Goal: Transaction & Acquisition: Purchase product/service

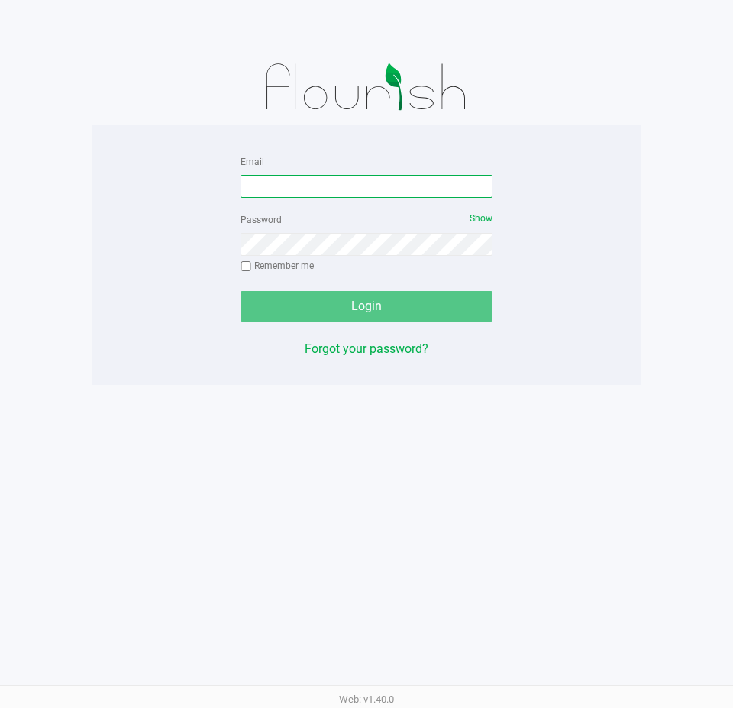
drag, startPoint x: 275, startPoint y: 181, endPoint x: 286, endPoint y: 169, distance: 16.7
click at [275, 182] on input "Email" at bounding box center [367, 186] width 252 height 23
type input "awebster@liveparallel.com"
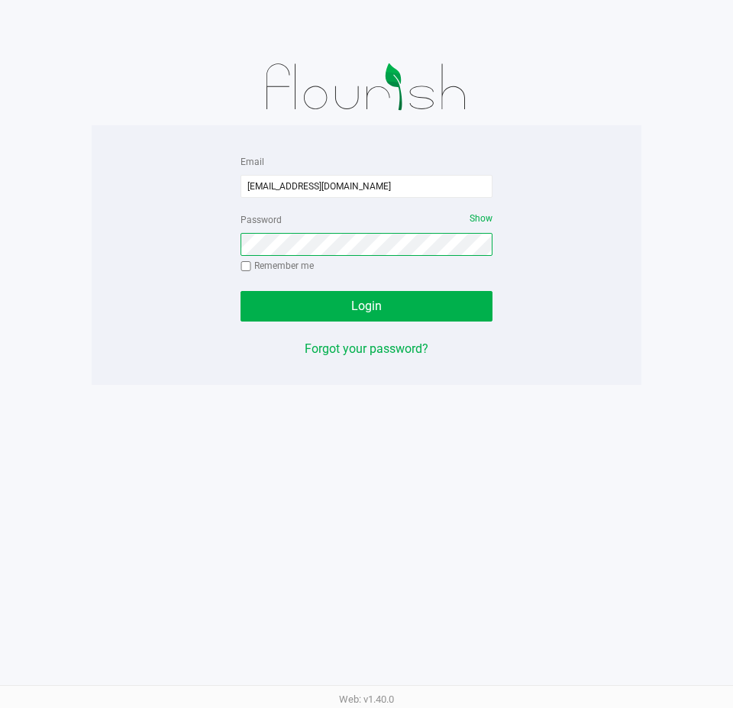
click at [241, 291] on button "Login" at bounding box center [367, 306] width 252 height 31
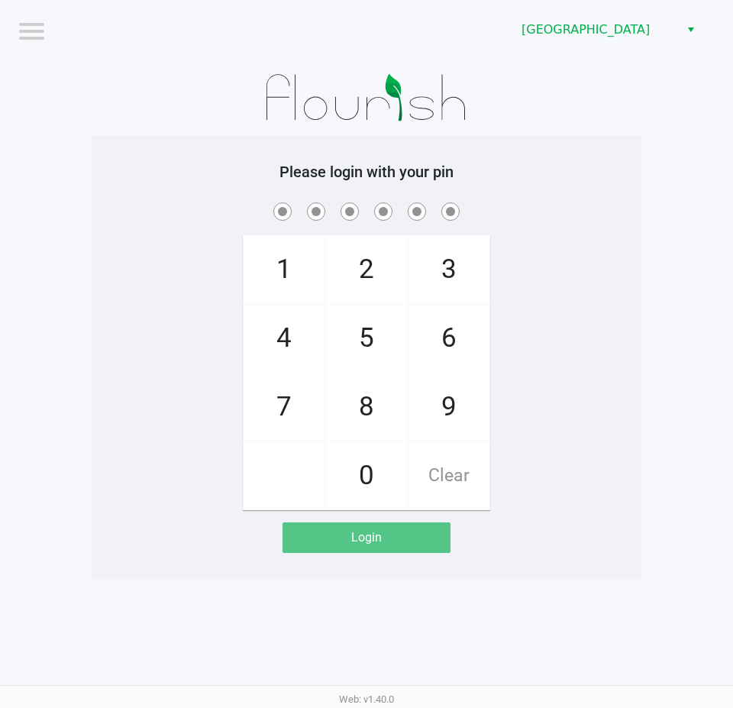
click at [603, 396] on div "1 4 7 2 5 8 0 3 6 9 Clear" at bounding box center [367, 354] width 550 height 311
checkbox input "true"
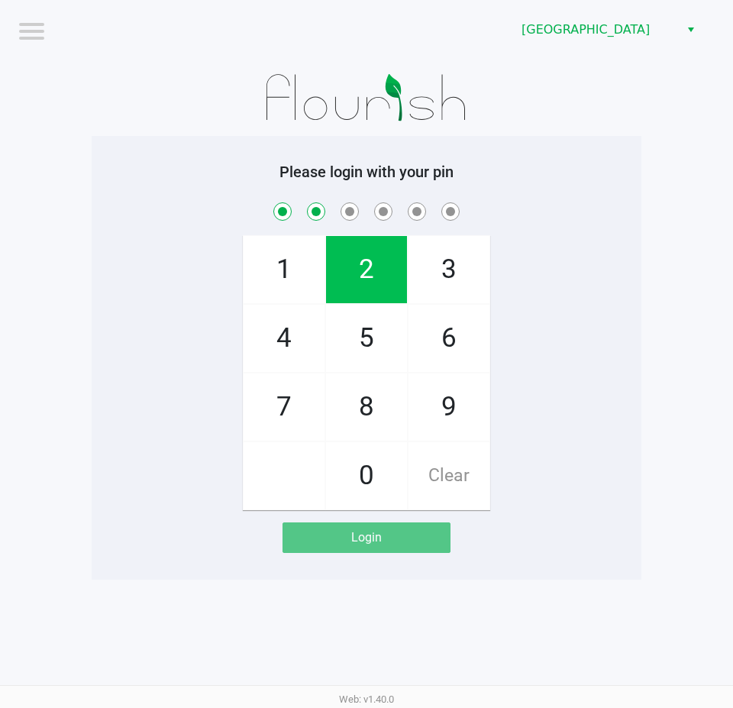
checkbox input "true"
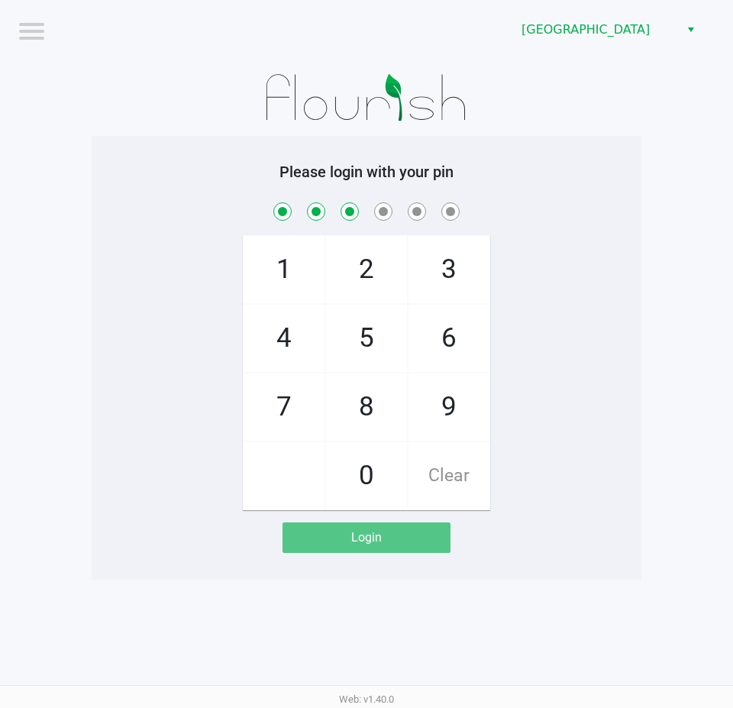
checkbox input "true"
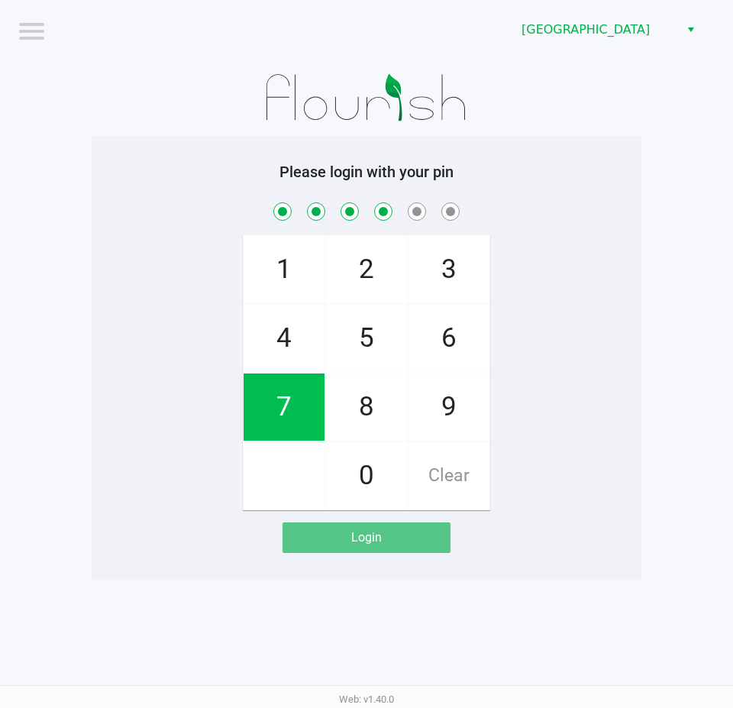
checkbox input "true"
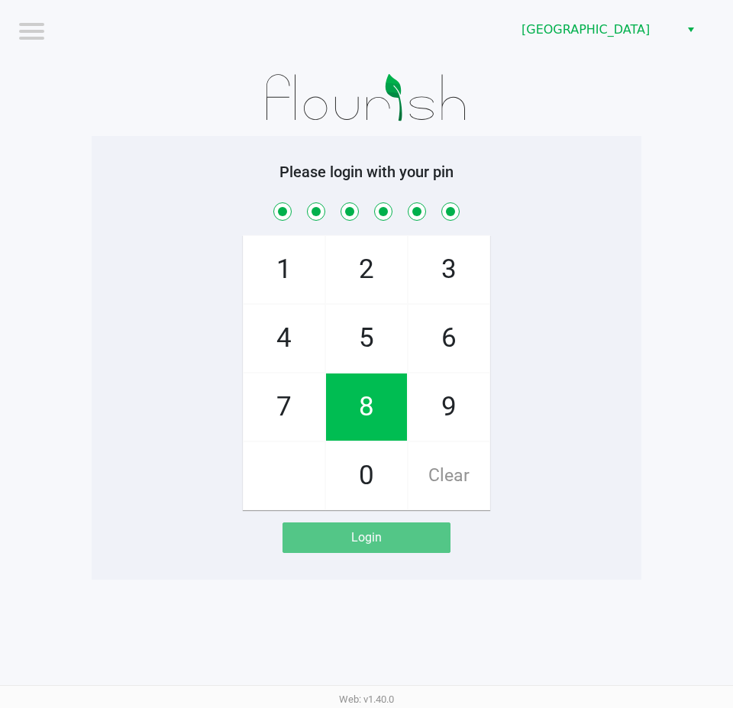
checkbox input "true"
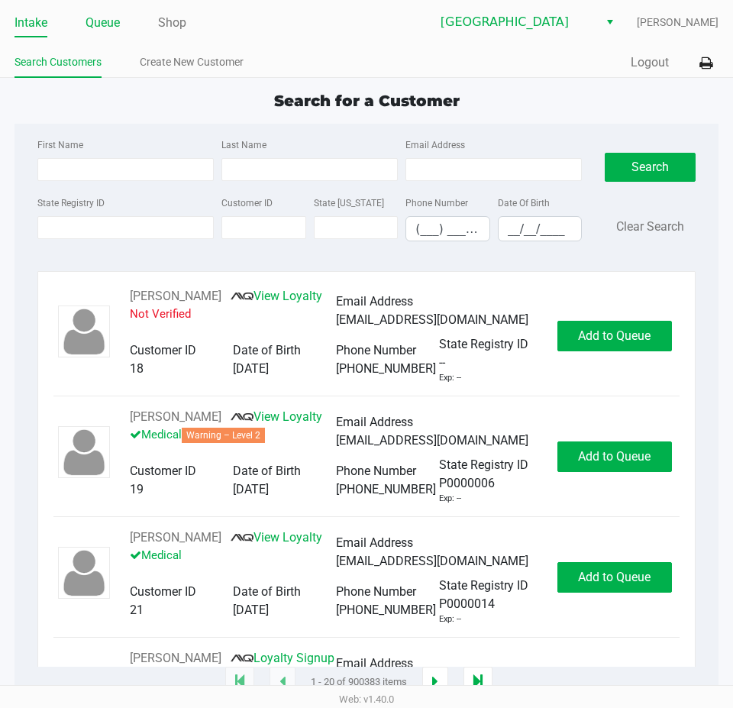
click at [92, 17] on link "Queue" at bounding box center [103, 22] width 34 height 21
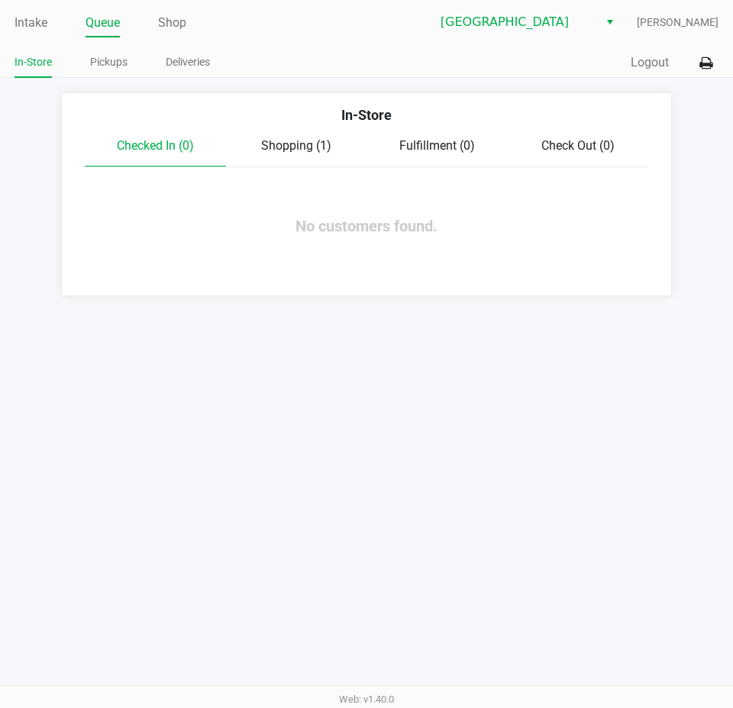
click at [325, 143] on span "Shopping (1)" at bounding box center [296, 145] width 70 height 15
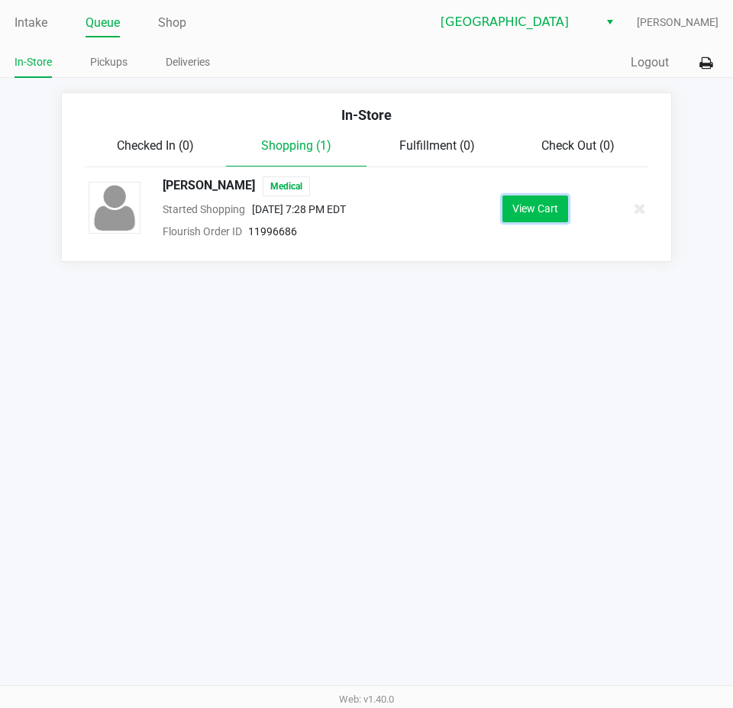
click at [560, 207] on button "View Cart" at bounding box center [536, 209] width 66 height 27
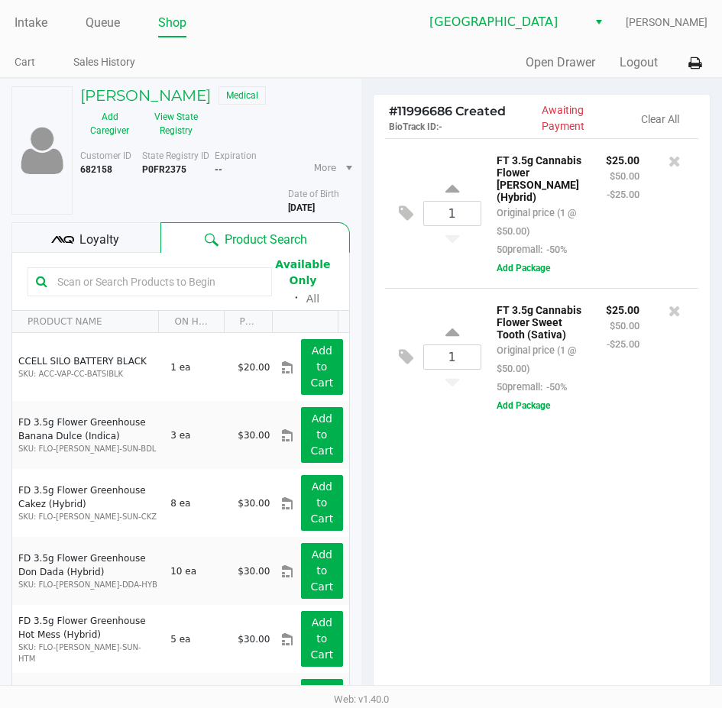
click at [144, 285] on input "text" at bounding box center [157, 281] width 212 height 23
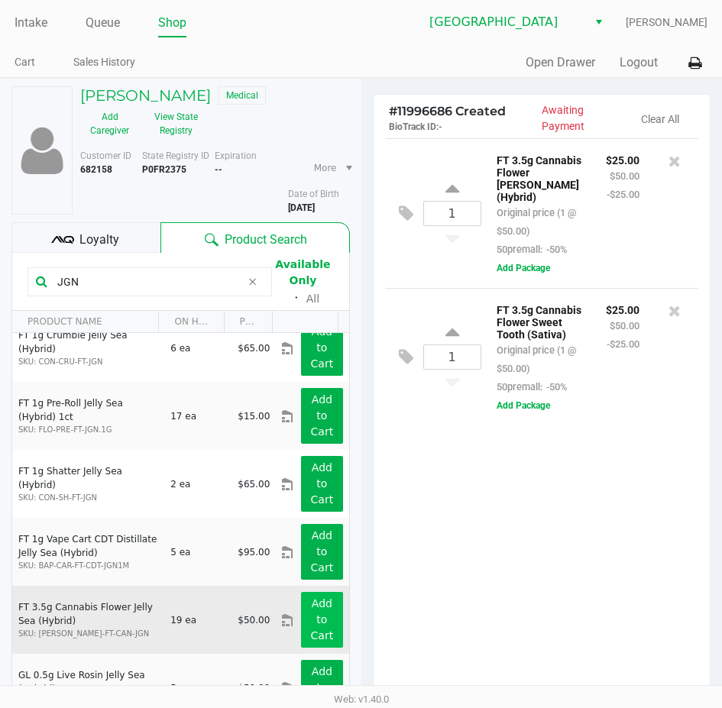
scroll to position [29, 0]
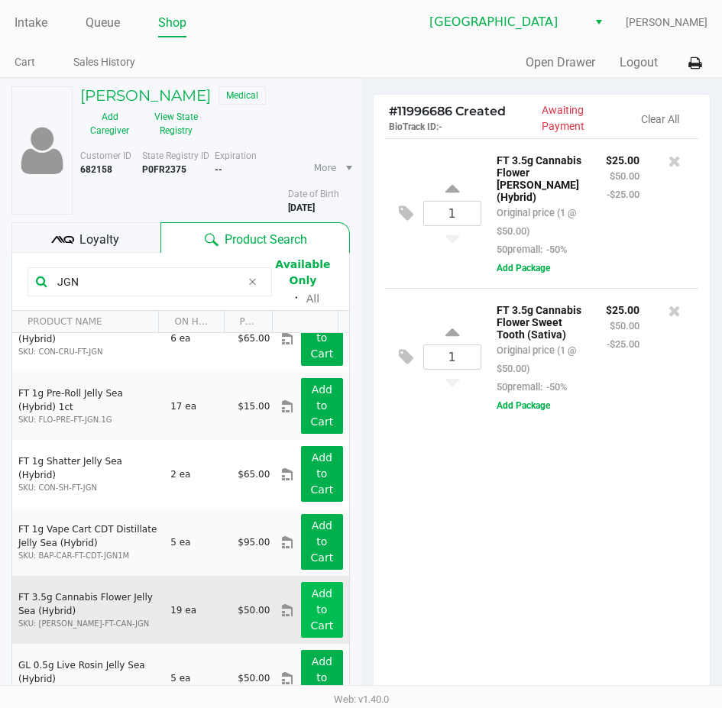
type input "JGN"
click at [312, 603] on app-button-loader "Add to Cart" at bounding box center [322, 609] width 23 height 44
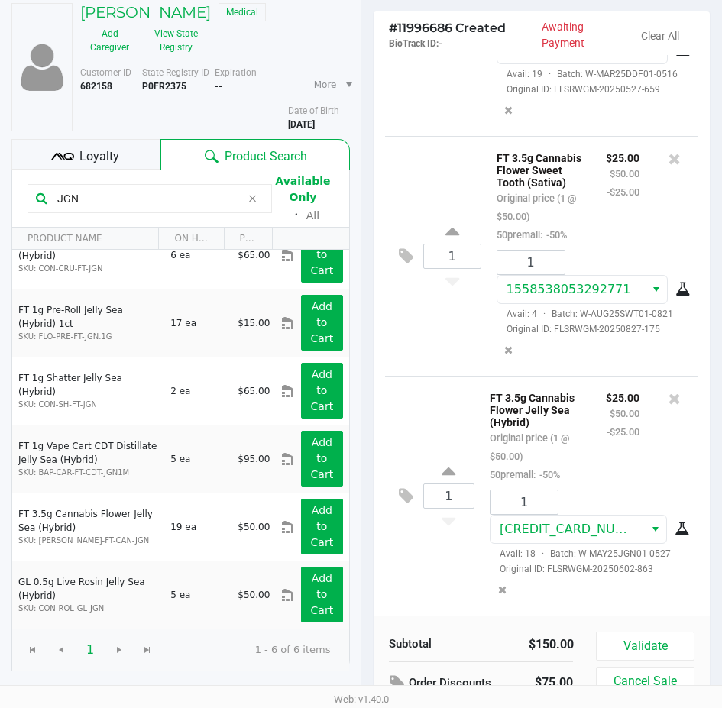
scroll to position [160, 0]
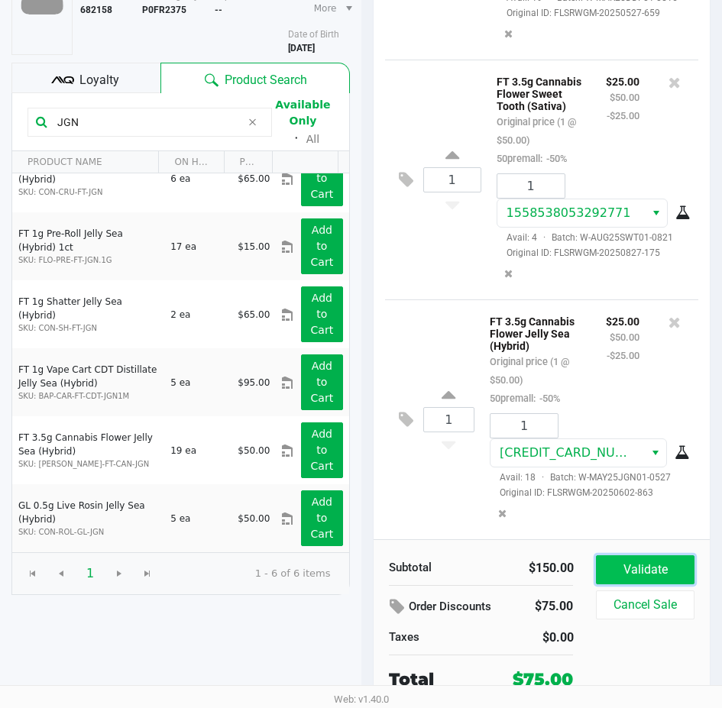
click at [675, 565] on button "Validate" at bounding box center [645, 569] width 98 height 29
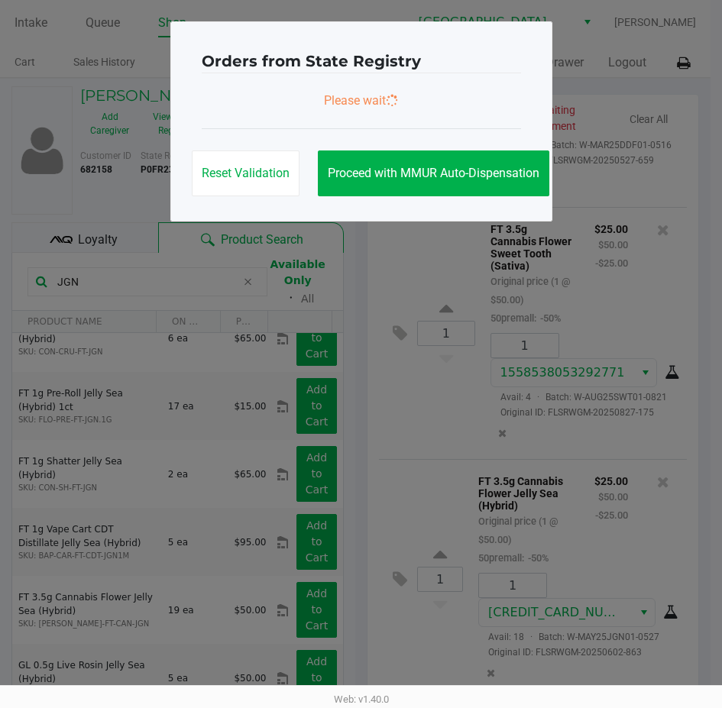
scroll to position [0, 0]
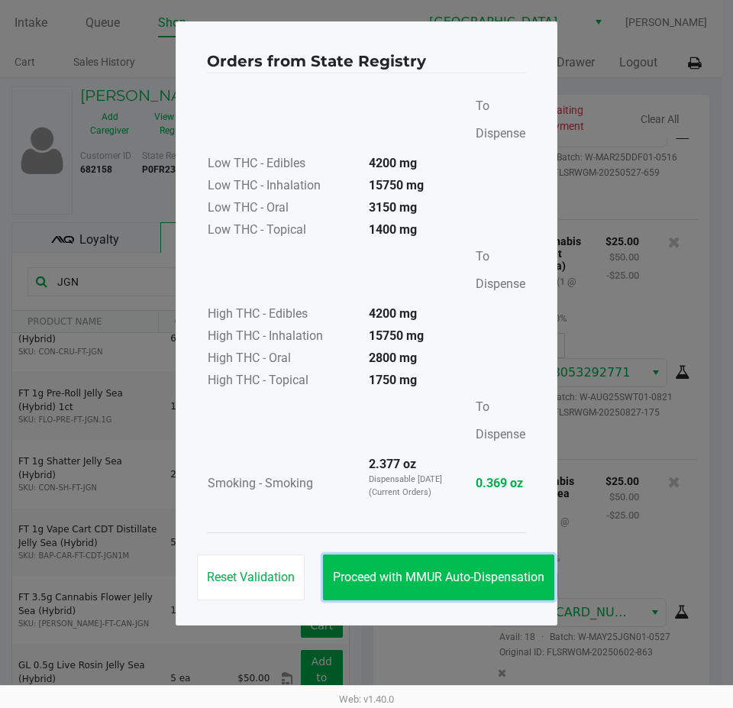
click at [519, 578] on span "Proceed with MMUR Auto-Dispensation" at bounding box center [439, 577] width 212 height 15
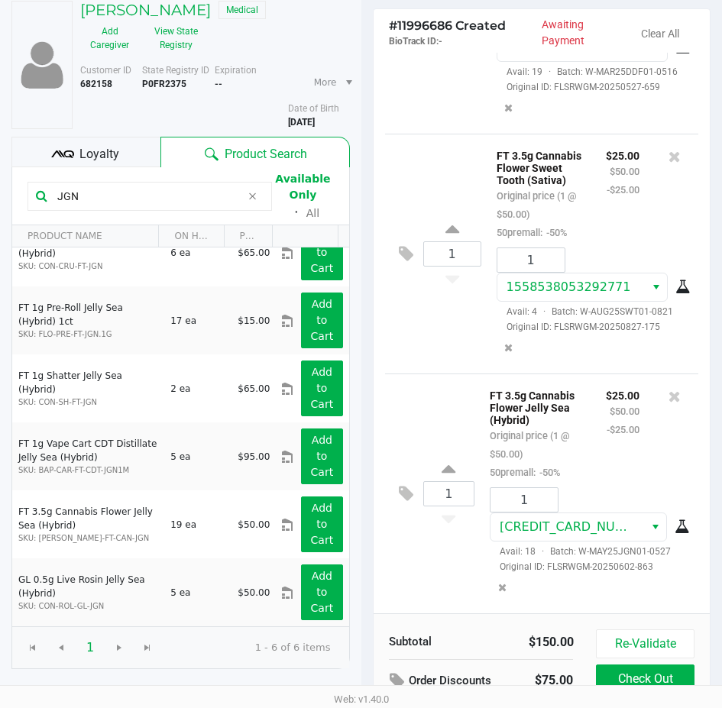
scroll to position [194, 0]
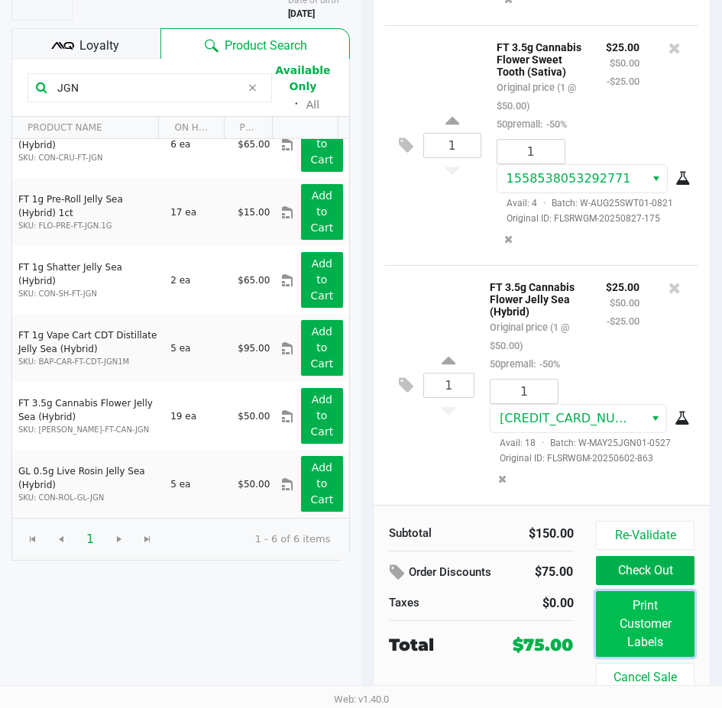
click at [659, 615] on button "Print Customer Labels" at bounding box center [645, 624] width 98 height 66
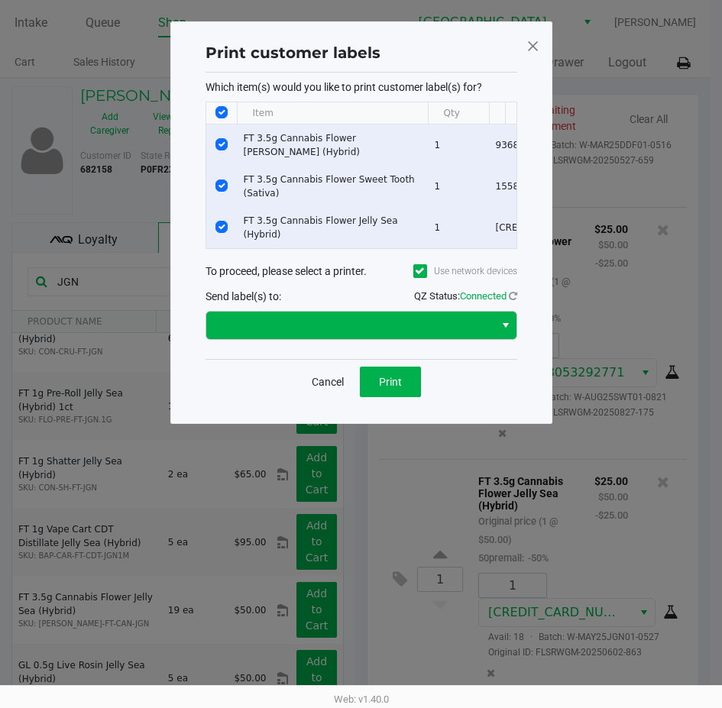
scroll to position [0, 0]
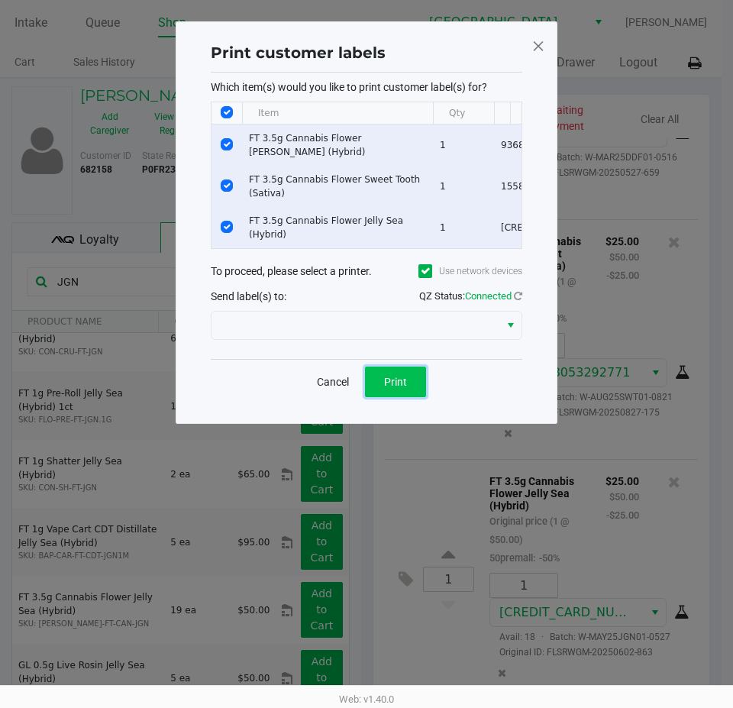
drag, startPoint x: 386, startPoint y: 400, endPoint x: 331, endPoint y: 360, distance: 67.8
click at [387, 397] on button "Print" at bounding box center [395, 382] width 61 height 31
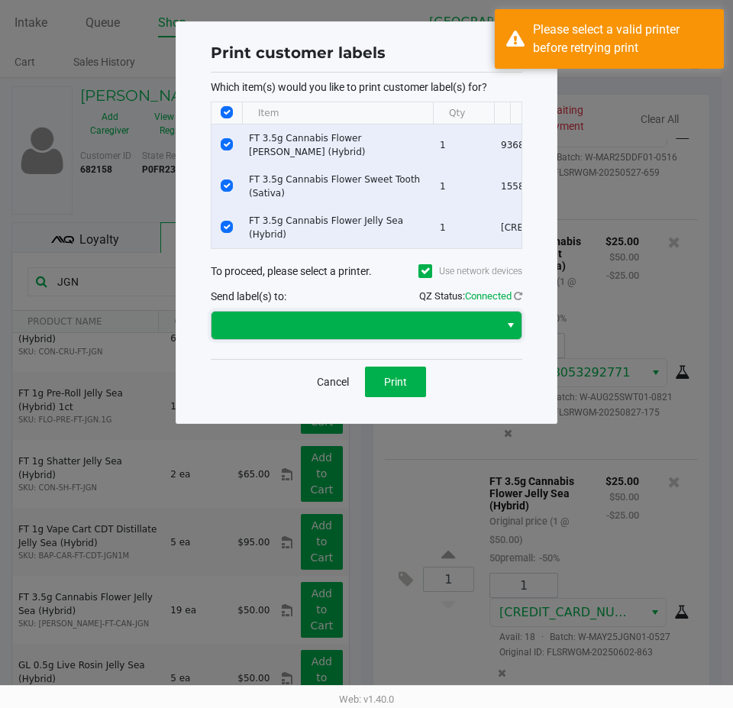
click at [310, 334] on span at bounding box center [356, 325] width 270 height 18
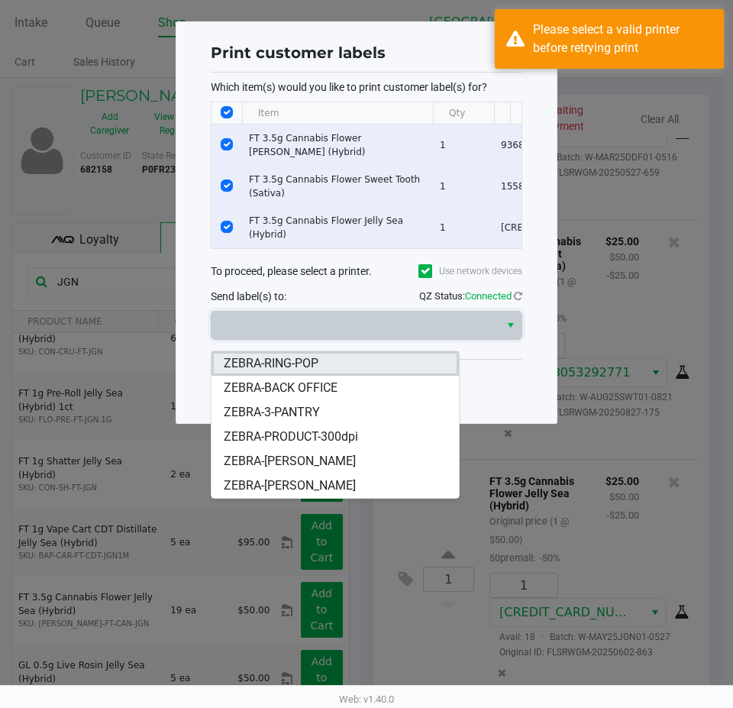
click at [300, 368] on span "ZEBRA-RING-POP" at bounding box center [271, 363] width 95 height 18
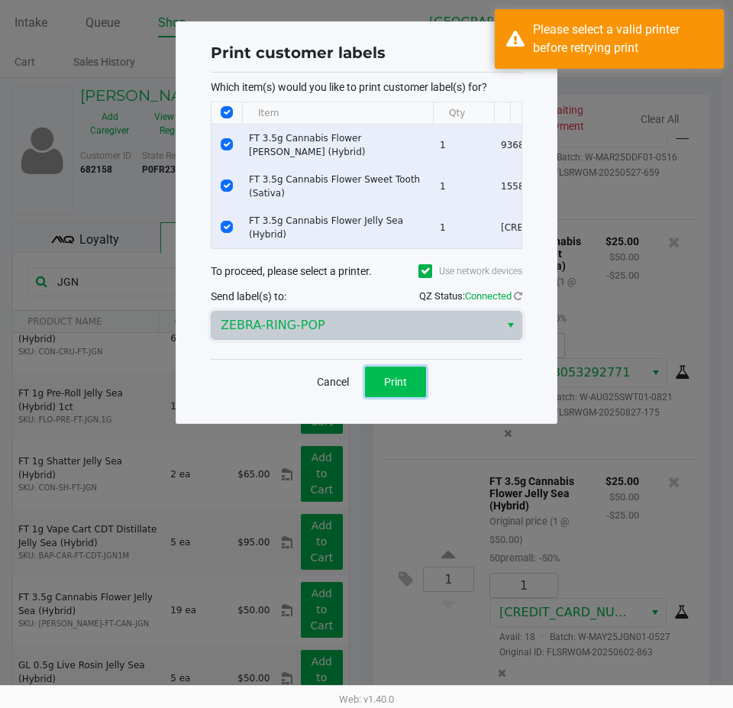
click at [406, 397] on button "Print" at bounding box center [395, 382] width 61 height 31
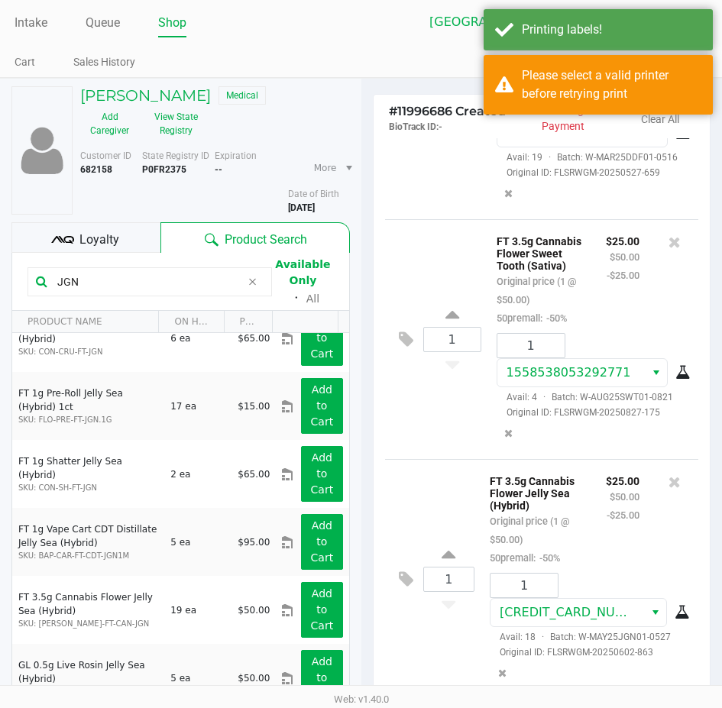
click at [85, 234] on span "Loyalty" at bounding box center [99, 240] width 40 height 18
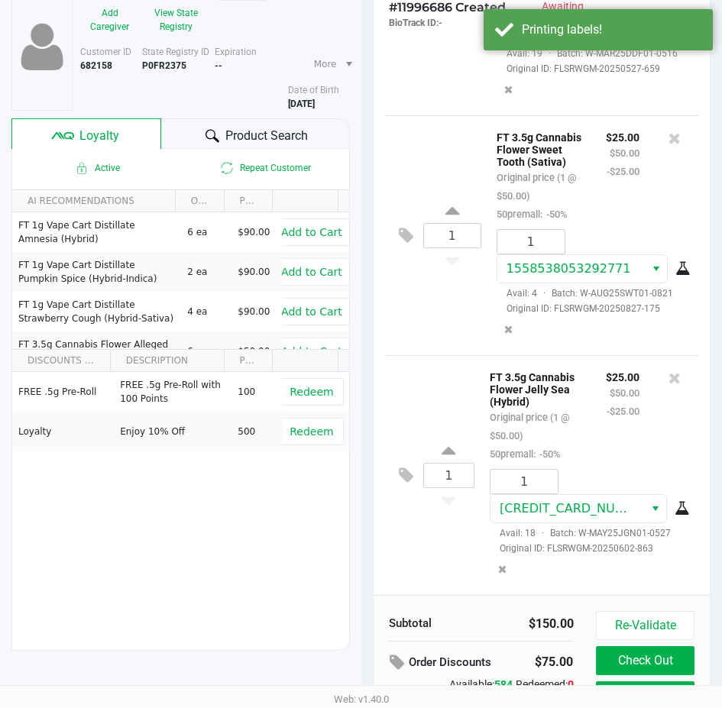
scroll to position [194, 0]
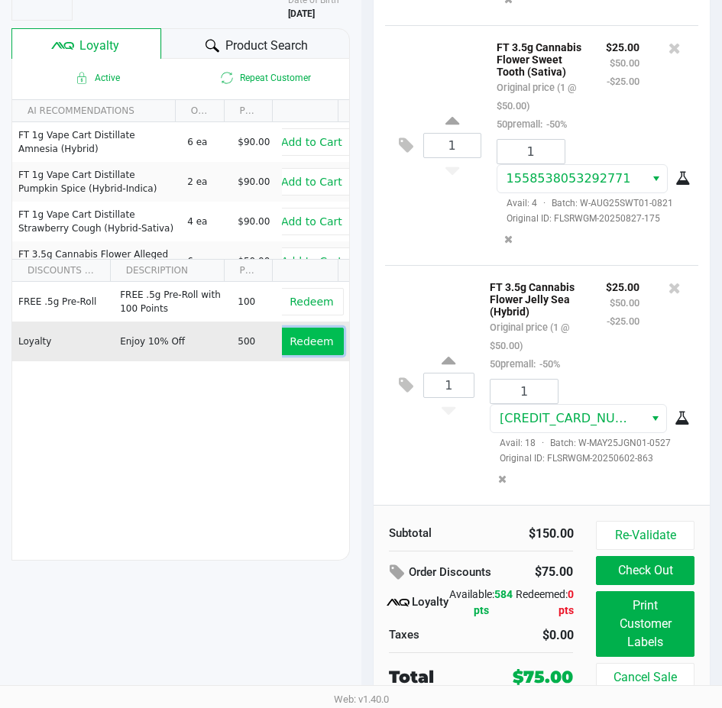
click at [289, 338] on span "Redeem" at bounding box center [311, 341] width 44 height 12
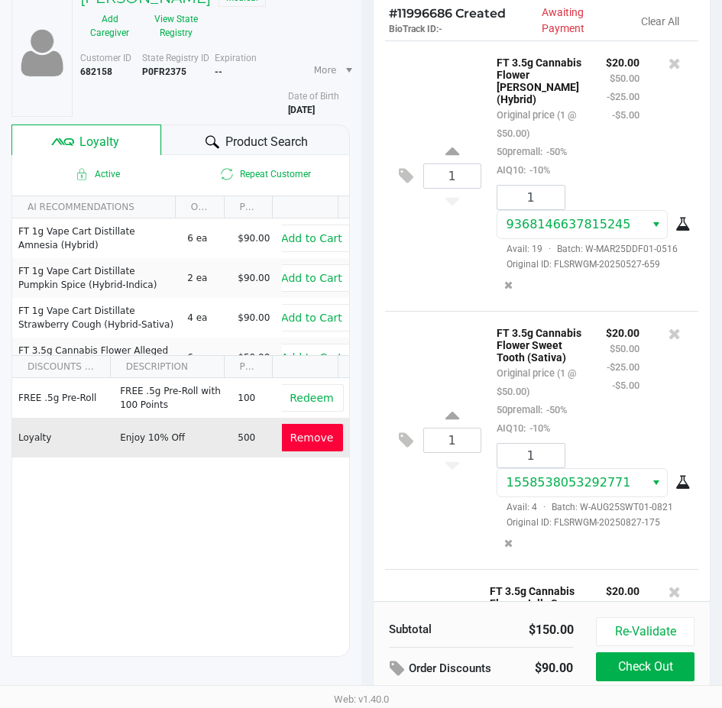
scroll to position [0, 0]
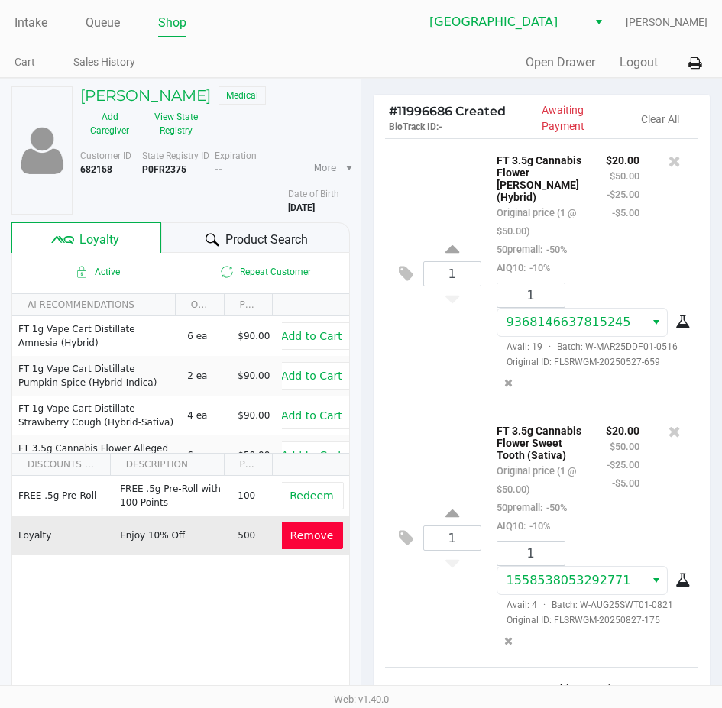
click at [297, 241] on span "Product Search" at bounding box center [266, 240] width 82 height 18
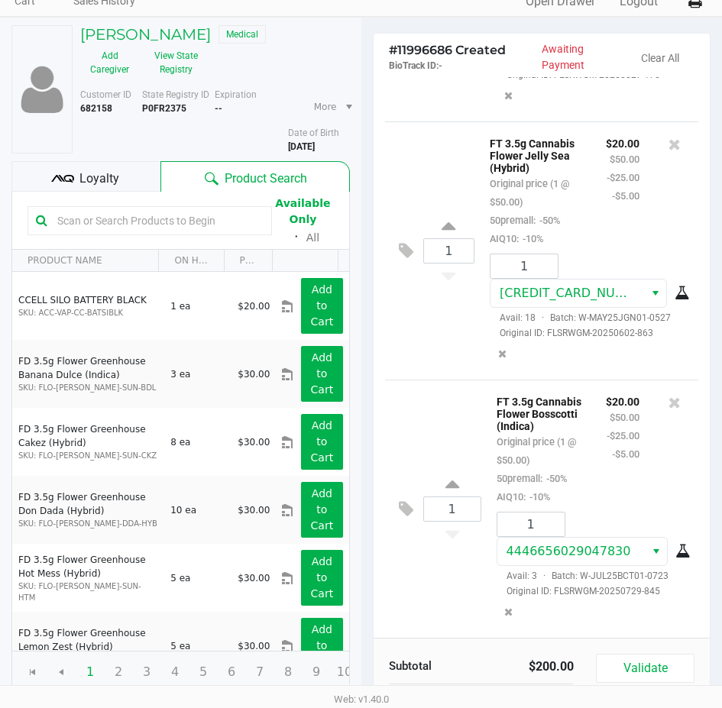
scroll to position [192, 0]
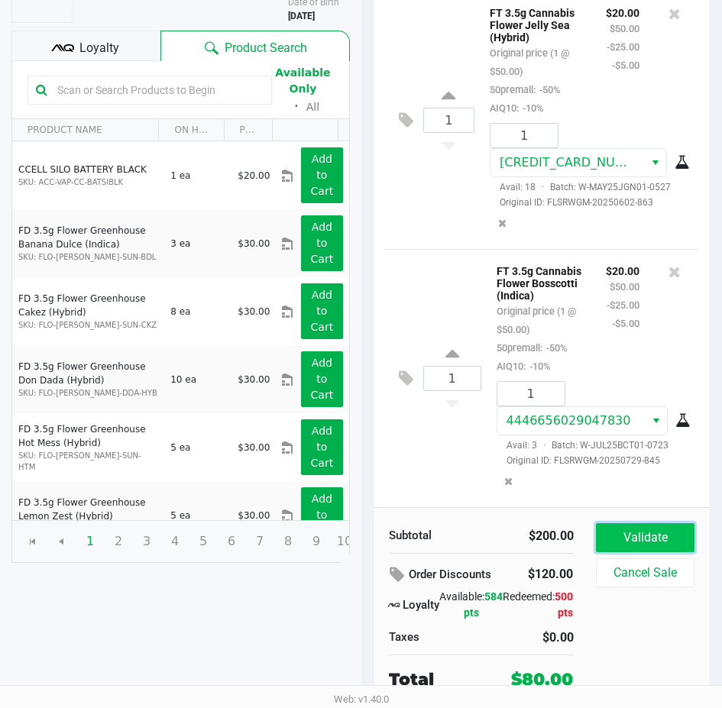
click at [636, 528] on button "Validate" at bounding box center [645, 537] width 98 height 29
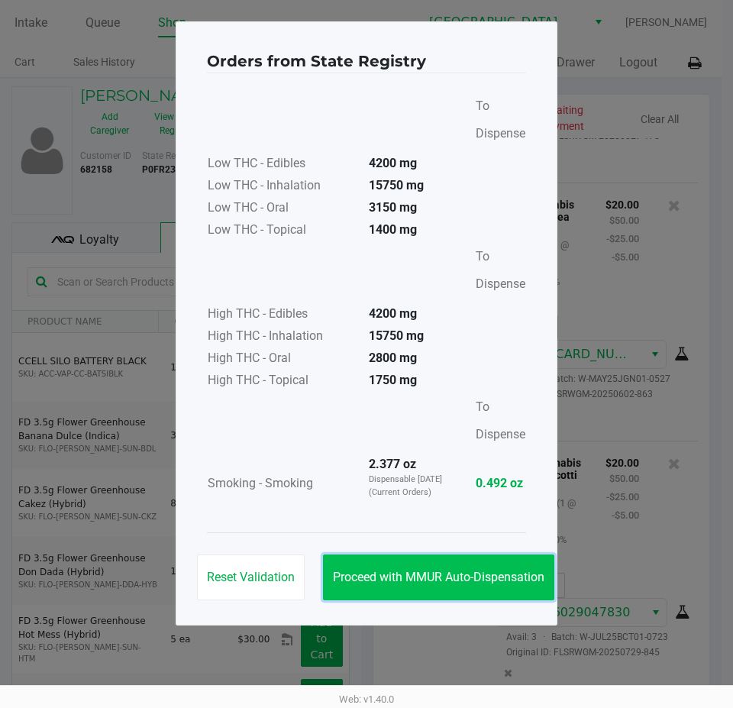
click at [496, 564] on button "Proceed with MMUR Auto-Dispensation" at bounding box center [438, 577] width 231 height 46
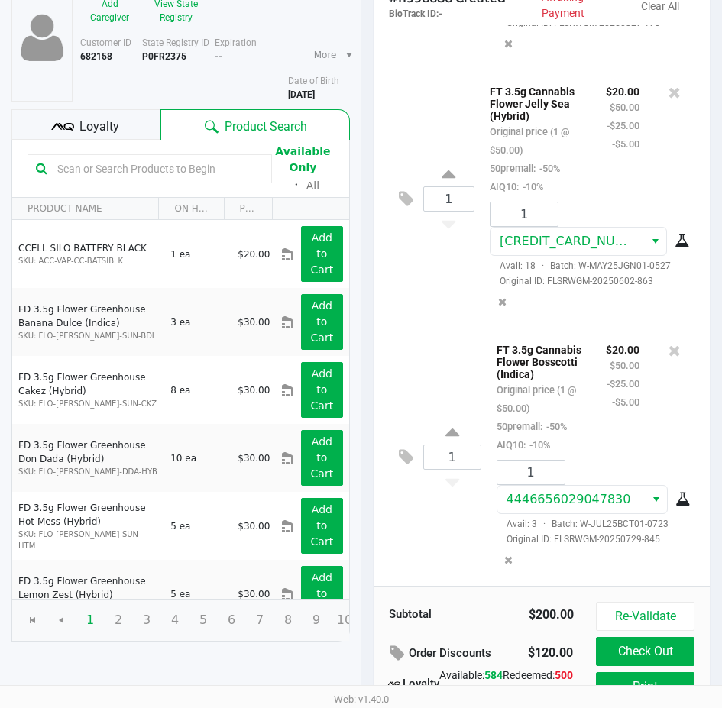
scroll to position [194, 0]
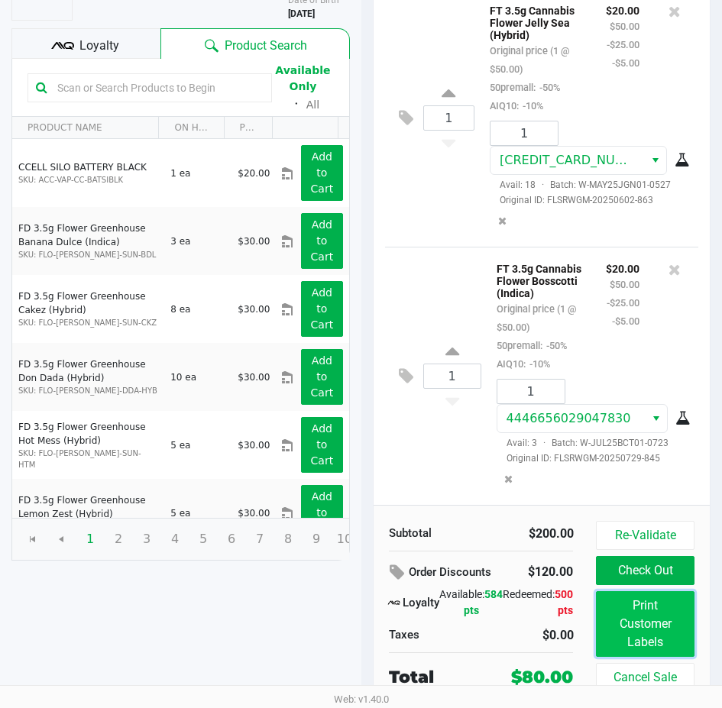
click at [631, 615] on button "Print Customer Labels" at bounding box center [645, 624] width 98 height 66
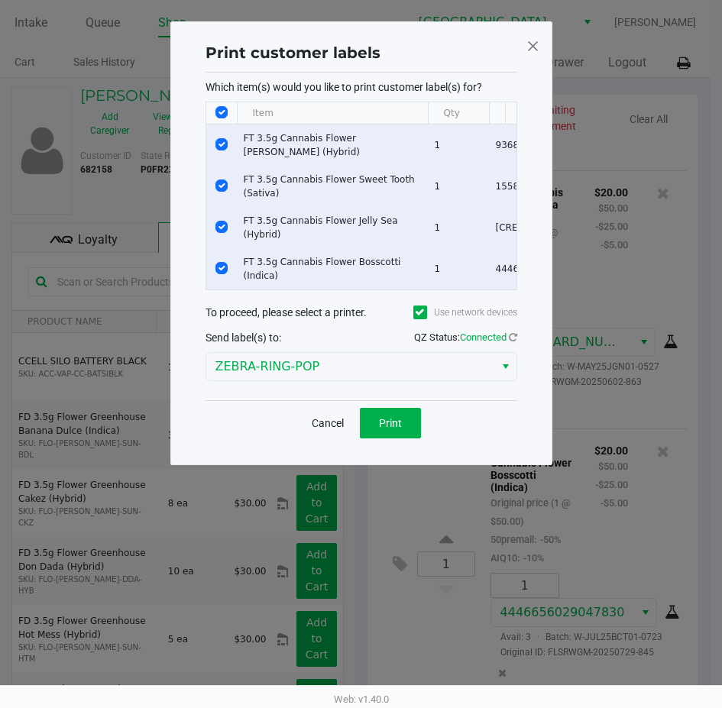
scroll to position [0, 0]
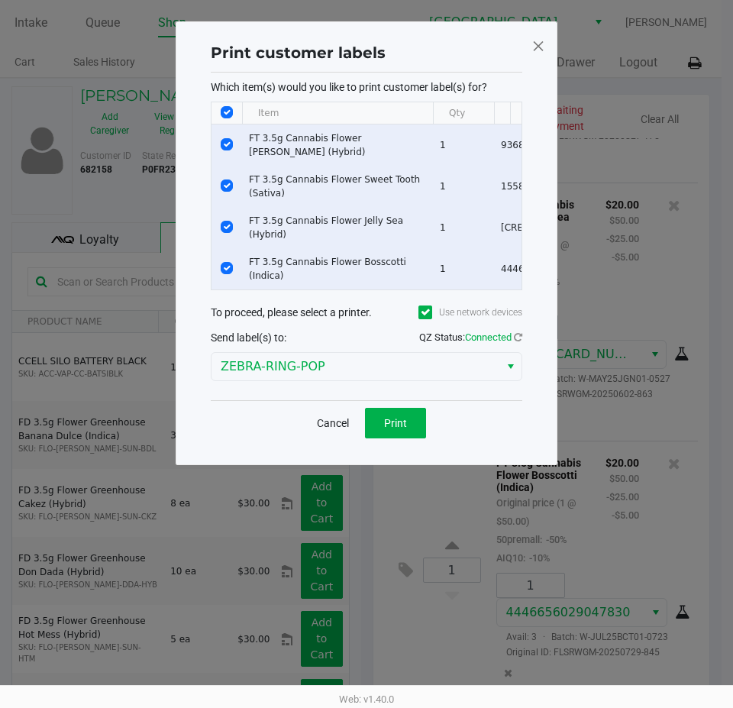
click at [229, 107] on input "Select All Rows" at bounding box center [227, 112] width 12 height 12
checkbox input "false"
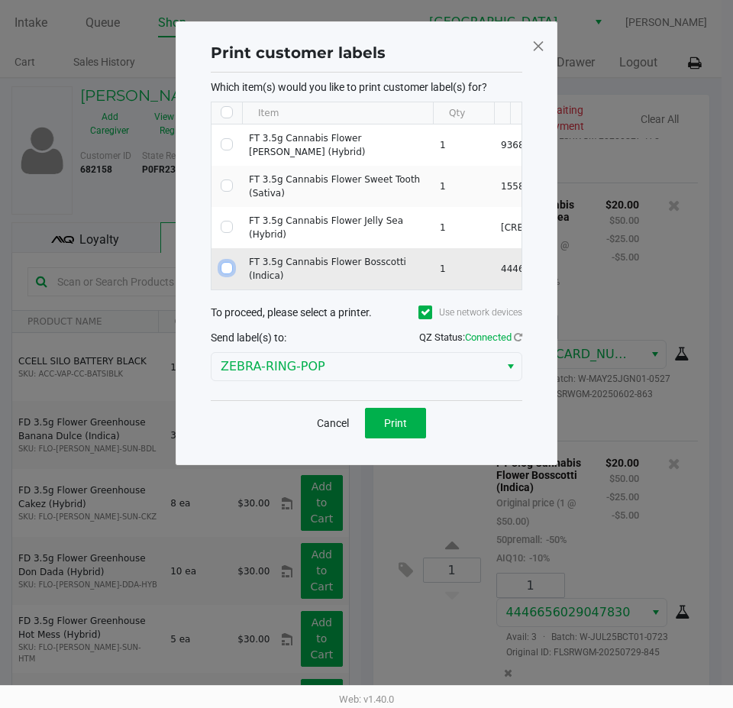
click at [229, 266] on input "Select Row" at bounding box center [227, 268] width 12 height 12
checkbox input "true"
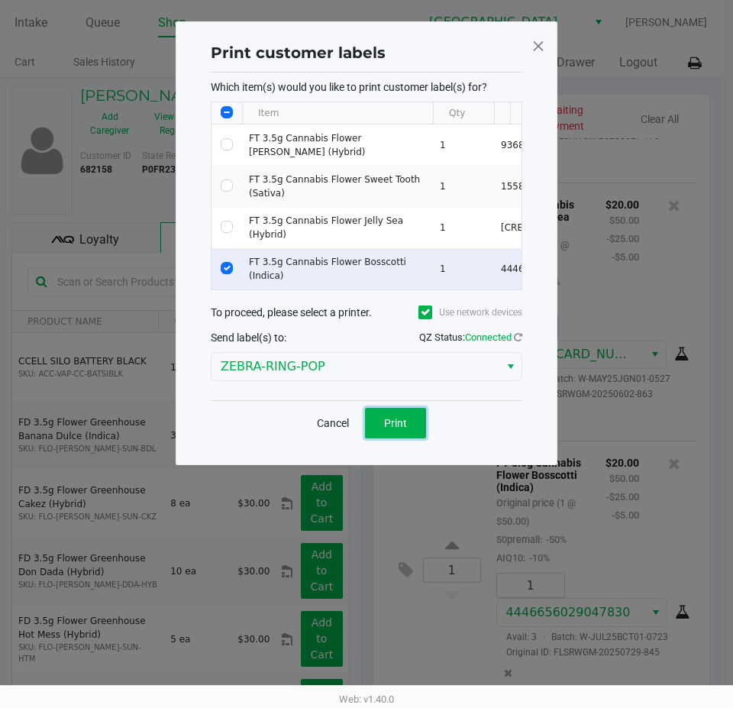
click at [380, 426] on button "Print" at bounding box center [395, 423] width 61 height 31
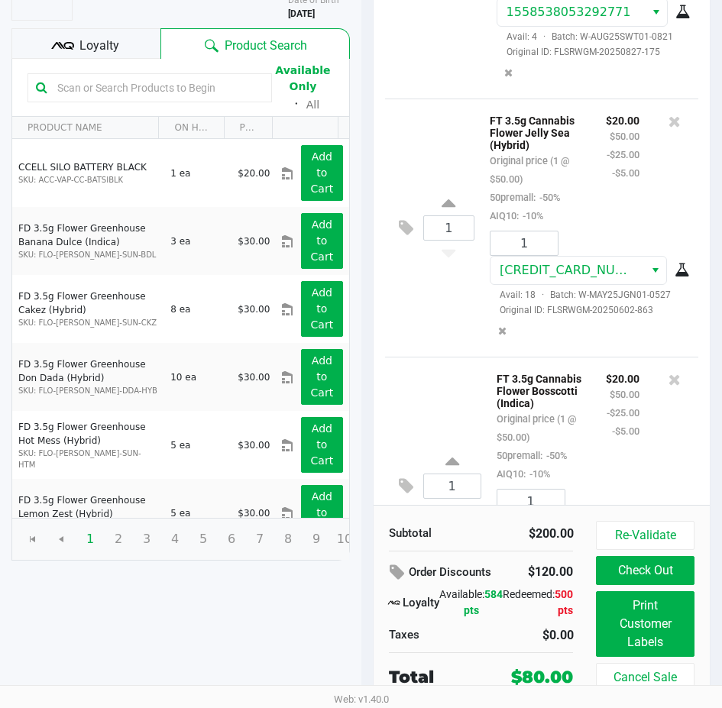
scroll to position [602, 0]
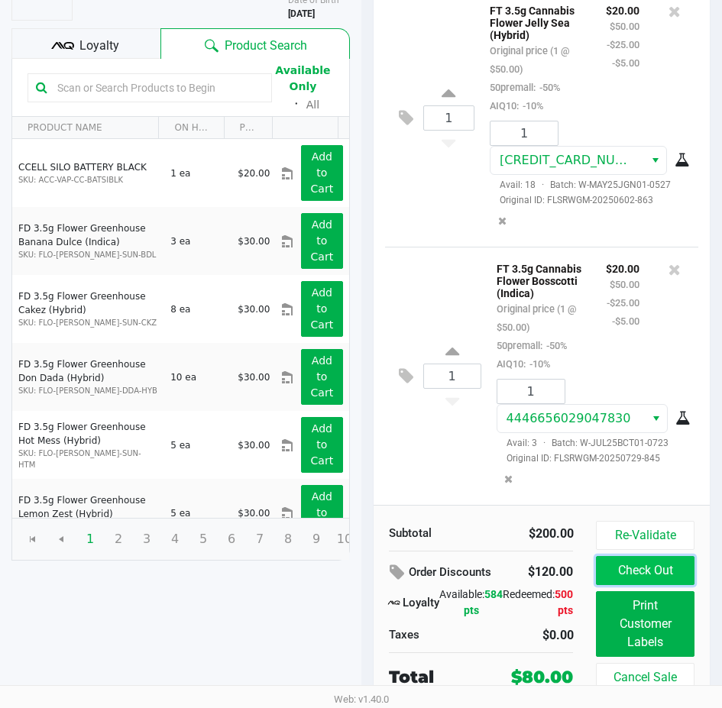
click at [636, 574] on button "Check Out" at bounding box center [645, 570] width 98 height 29
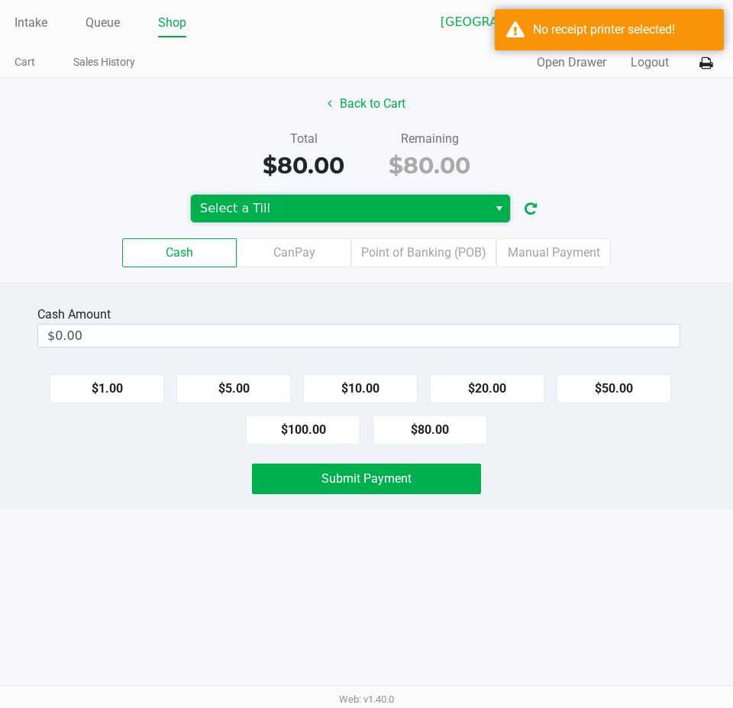
click at [321, 217] on span "Select a Till" at bounding box center [339, 208] width 279 height 18
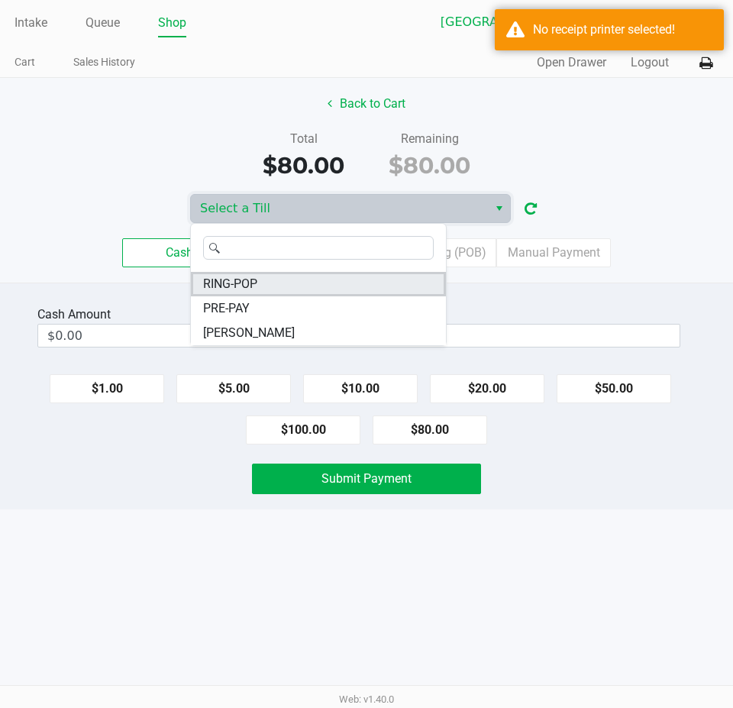
click at [264, 283] on li "RING-POP" at bounding box center [318, 284] width 255 height 24
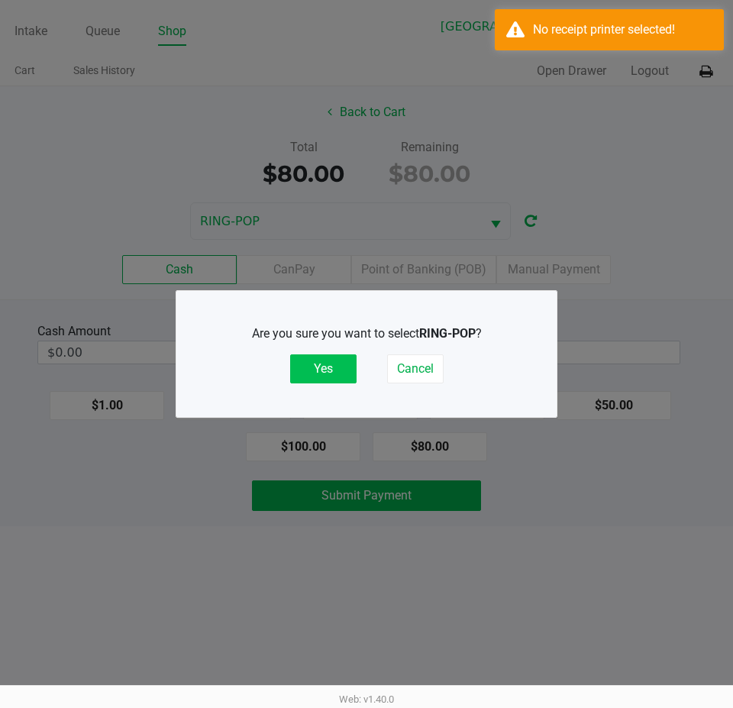
click at [317, 364] on button "Yes" at bounding box center [323, 368] width 66 height 29
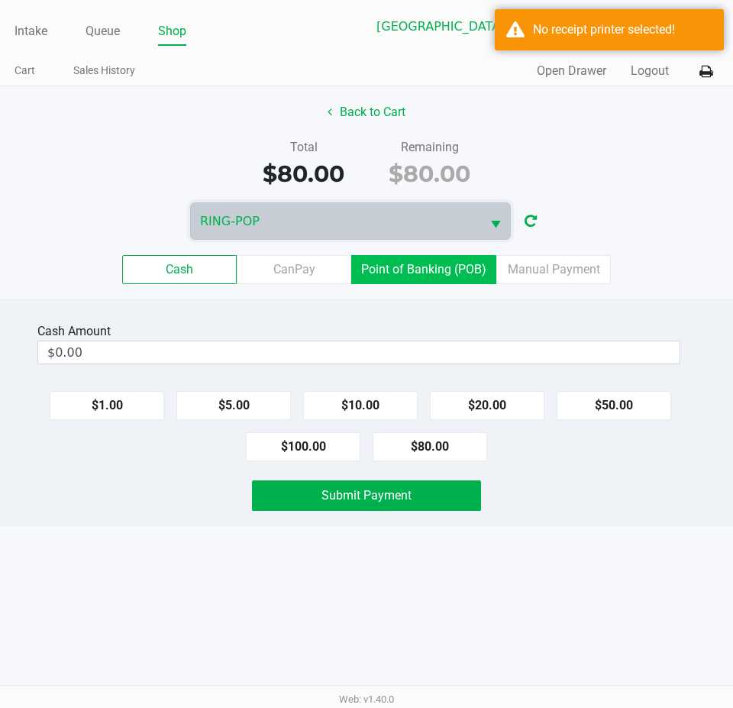
click at [451, 270] on label "Point of Banking (POB)" at bounding box center [423, 269] width 145 height 29
click at [0, 0] on 7 "Point of Banking (POB)" at bounding box center [0, 0] width 0 height 0
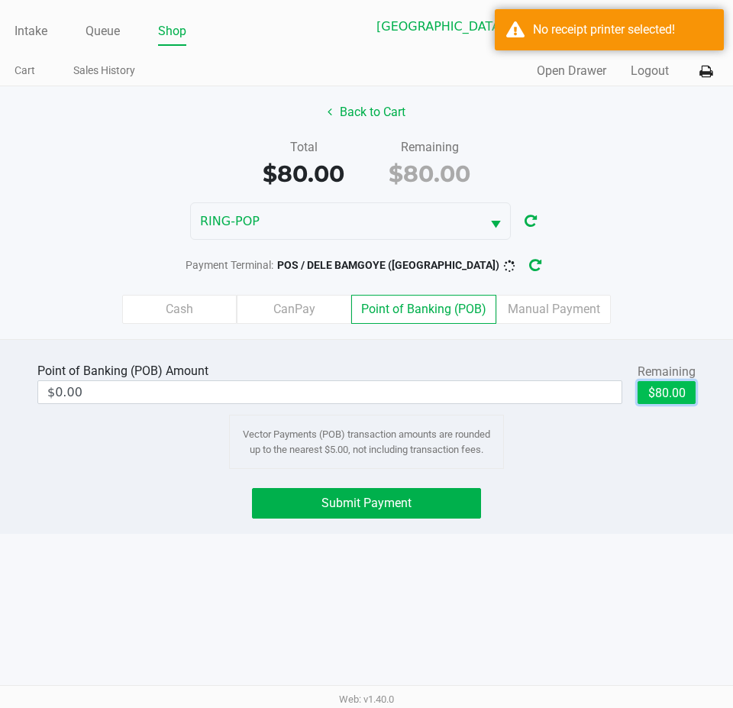
click at [661, 390] on button "$80.00" at bounding box center [667, 392] width 58 height 23
type input "$80.00"
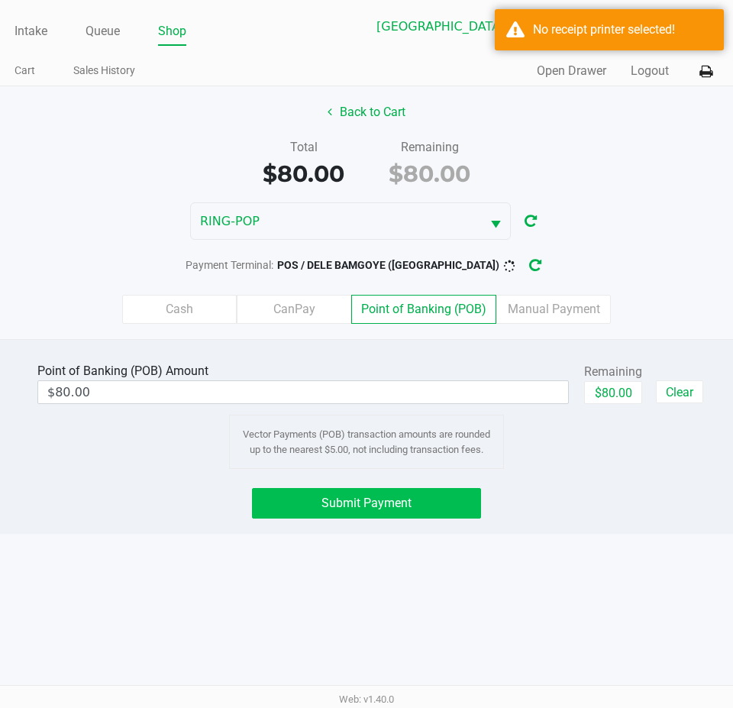
click at [390, 492] on div "Point of Banking (POB) Amount $80.00 Remaining $80.00 Clear Vector Payments (PO…" at bounding box center [366, 436] width 733 height 195
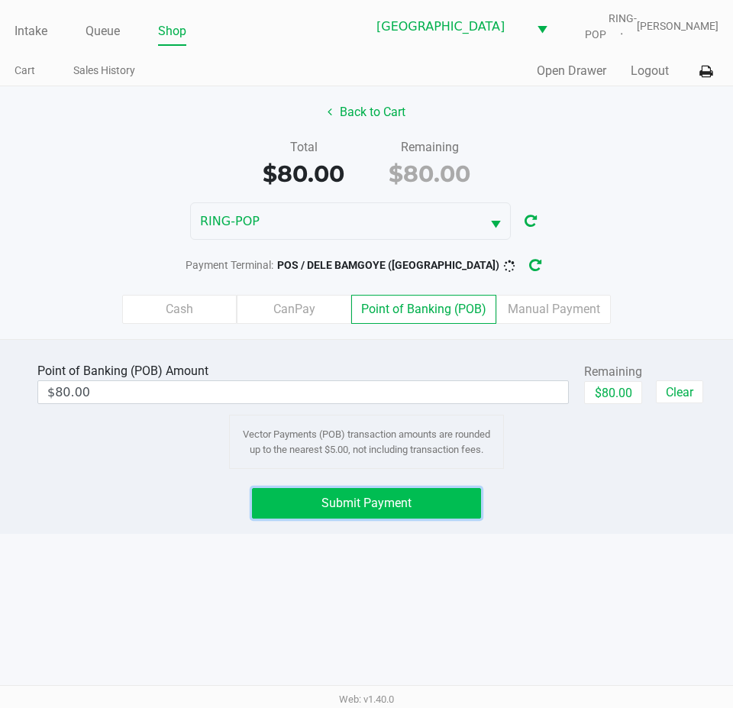
click at [388, 500] on span "Submit Payment" at bounding box center [367, 503] width 90 height 15
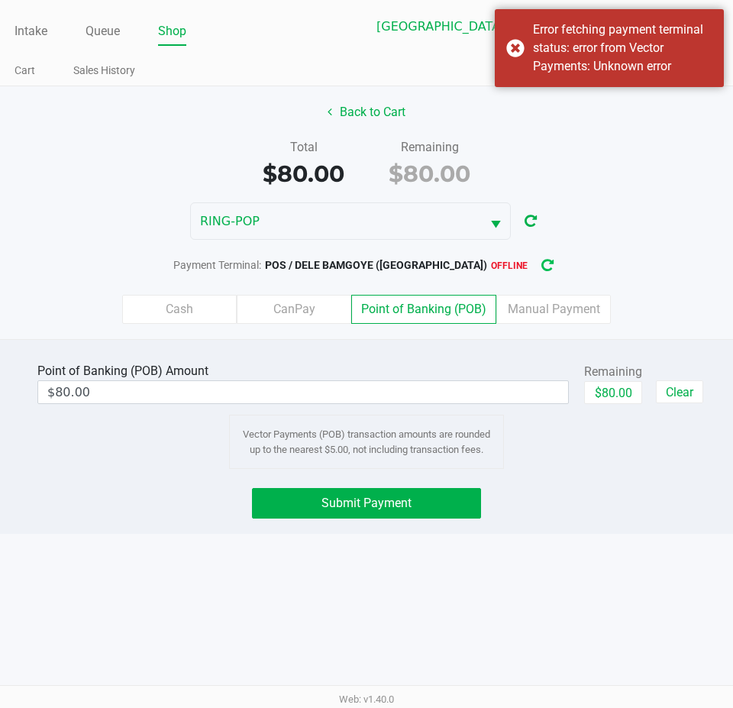
click at [539, 266] on icon "button" at bounding box center [547, 266] width 16 height 16
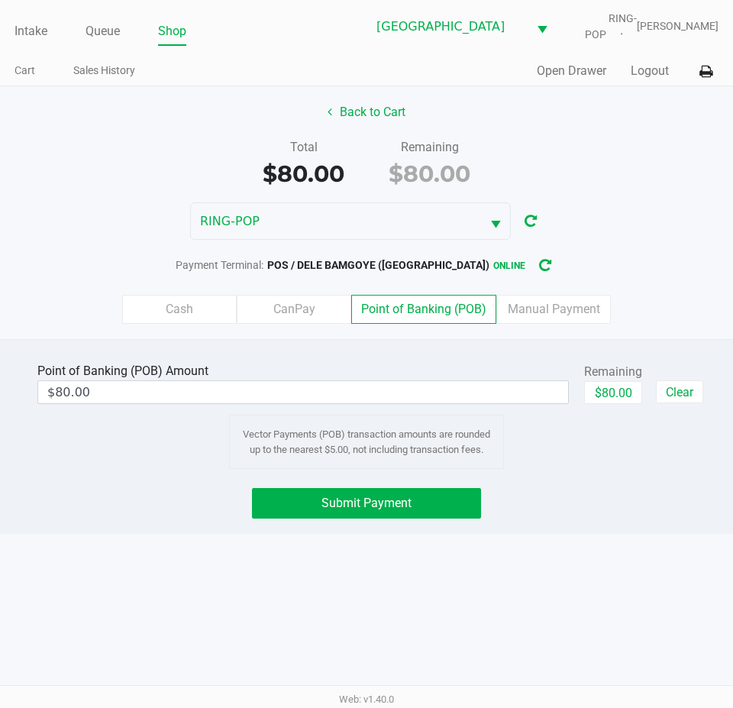
click at [398, 520] on div "Point of Banking (POB) Amount $80.00 Remaining $80.00 Clear Vector Payments (PO…" at bounding box center [366, 436] width 733 height 195
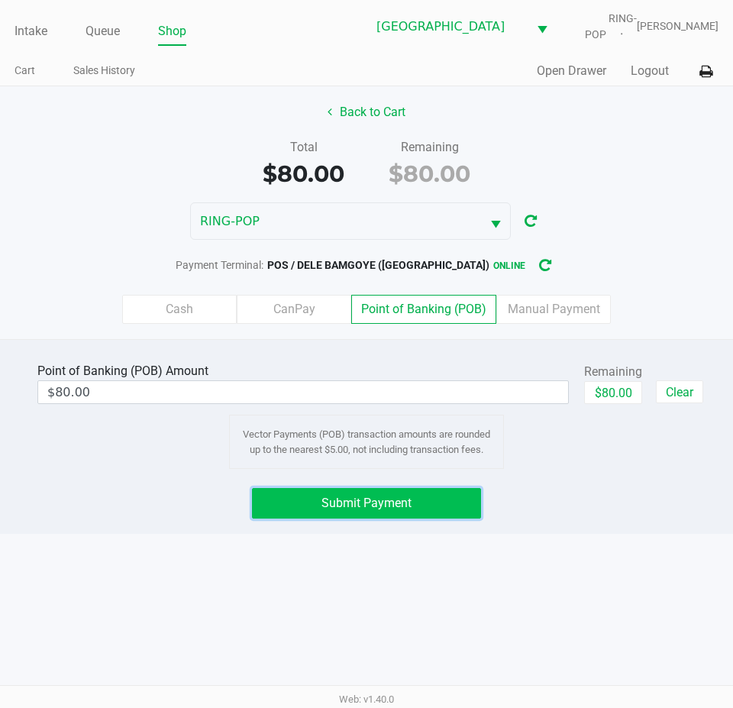
click at [410, 502] on span "Submit Payment" at bounding box center [367, 503] width 90 height 15
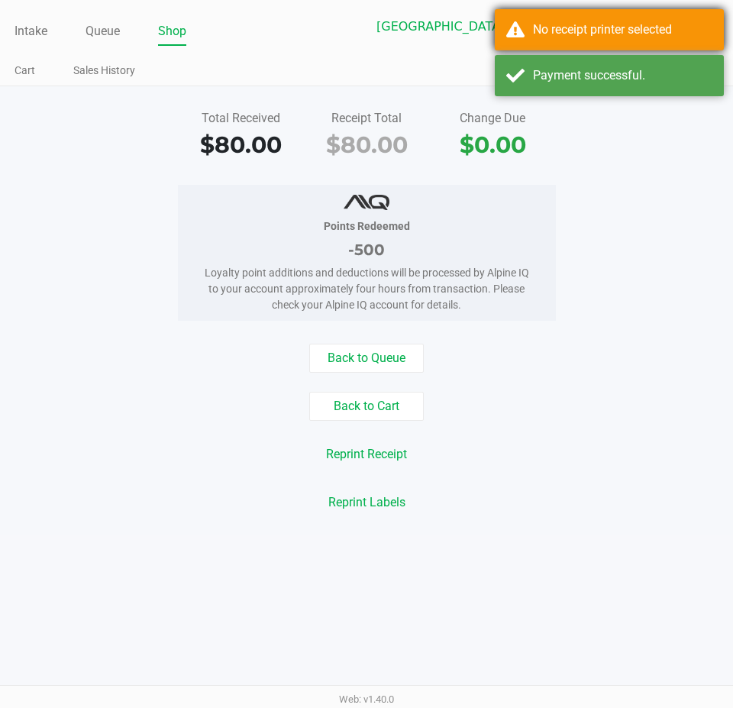
click at [542, 35] on div "No receipt printer selected" at bounding box center [622, 30] width 179 height 18
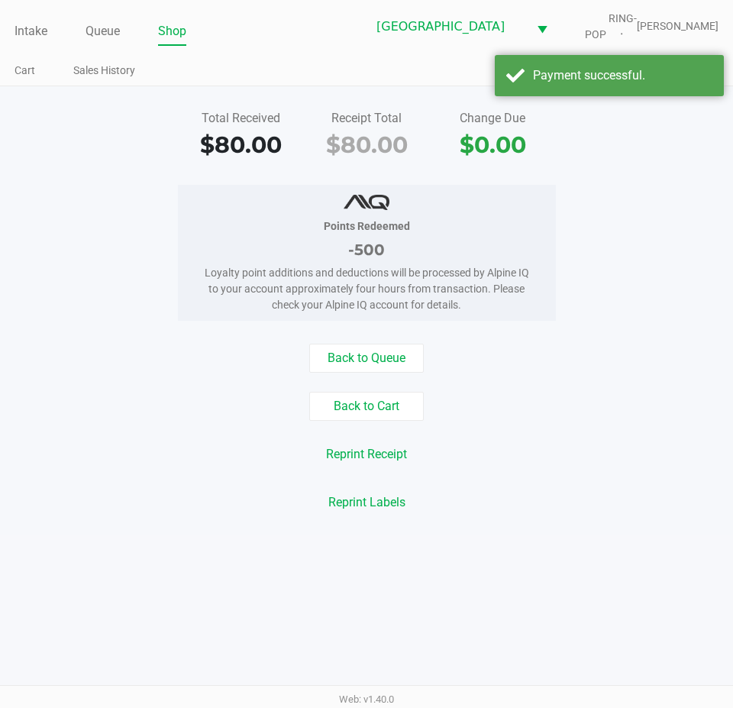
click at [590, 82] on div "Payment successful." at bounding box center [622, 75] width 179 height 18
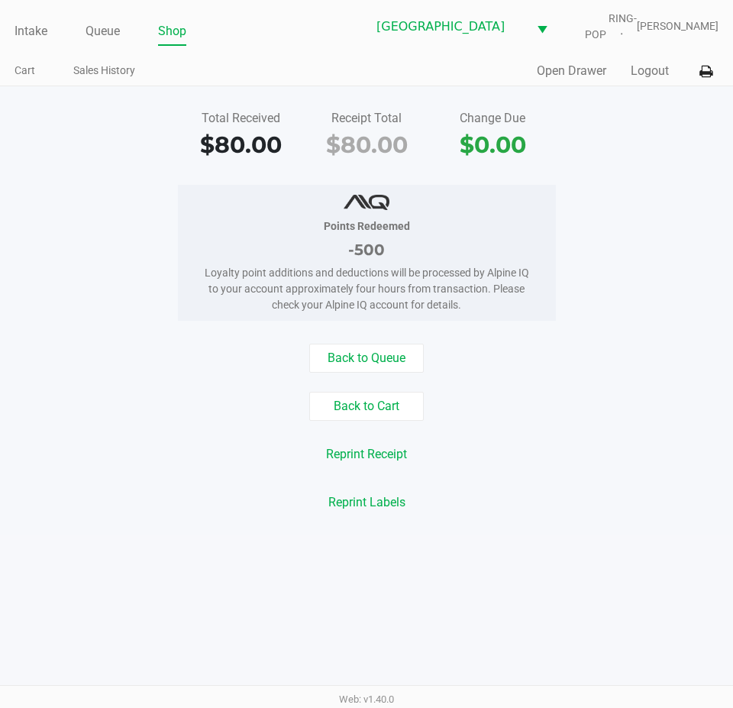
click at [564, 70] on button "Open Drawer" at bounding box center [571, 71] width 69 height 18
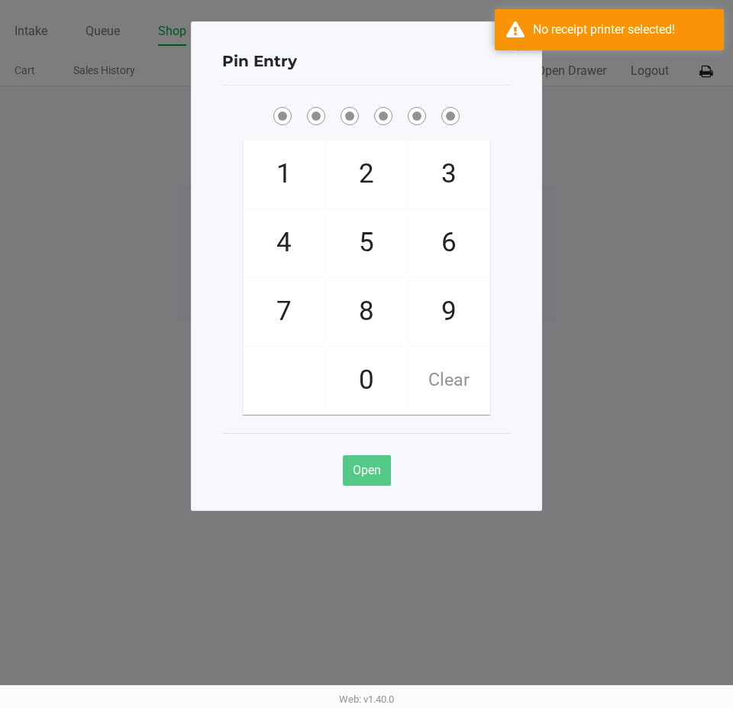
click at [568, 5] on ngb-modal-window "Pin Entry 1 4 7 2 5 8 0 3 6 9 Clear Open" at bounding box center [366, 354] width 733 height 708
click at [597, 225] on ngb-modal-window "Pin Entry 1 4 7 2 5 8 0 3 6 9 Clear Open" at bounding box center [366, 354] width 733 height 708
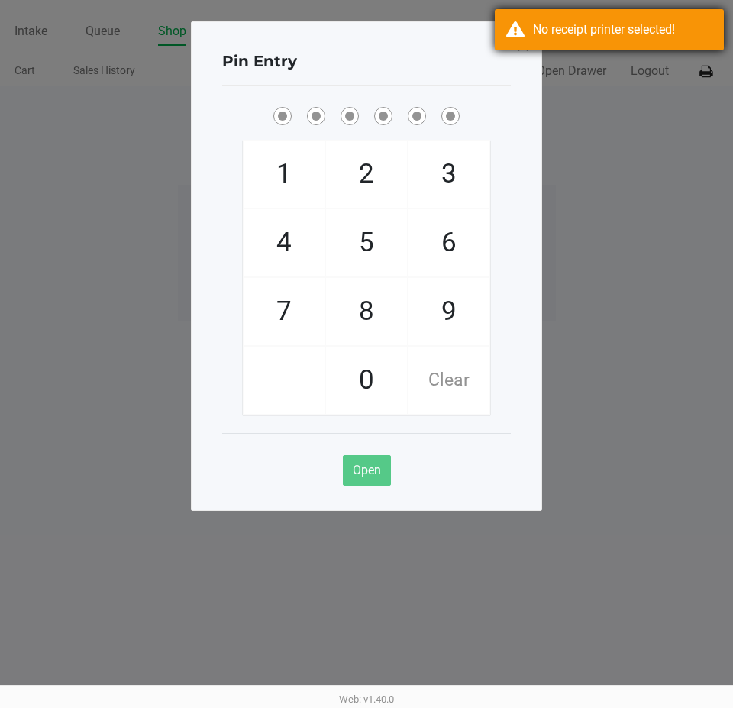
click at [577, 37] on div "No receipt printer selected!" at bounding box center [622, 30] width 179 height 18
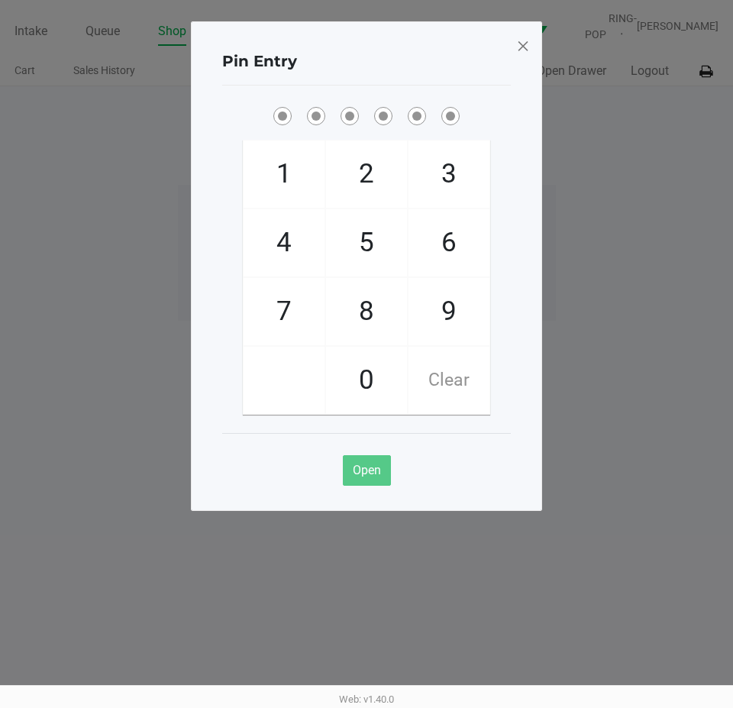
click at [522, 39] on span at bounding box center [523, 46] width 14 height 24
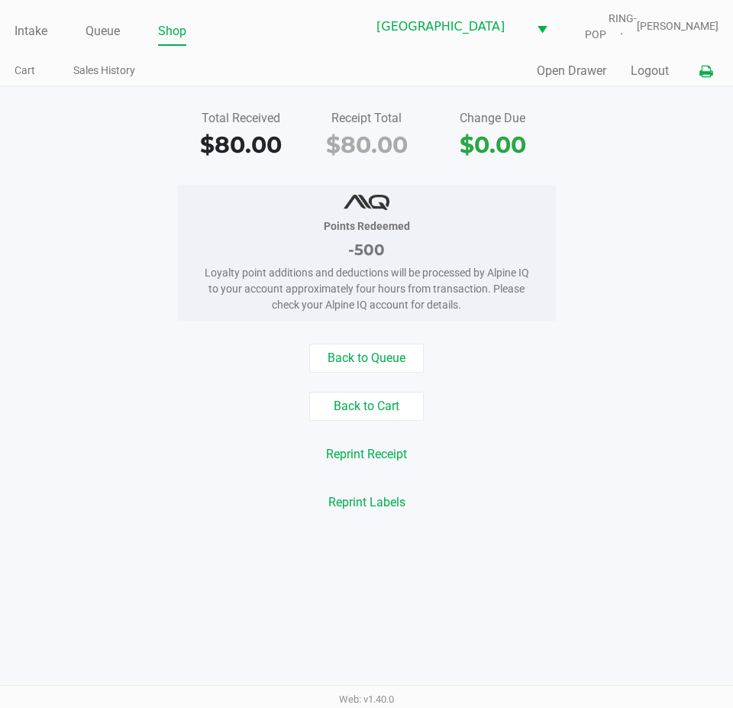
click at [708, 70] on icon at bounding box center [706, 71] width 13 height 11
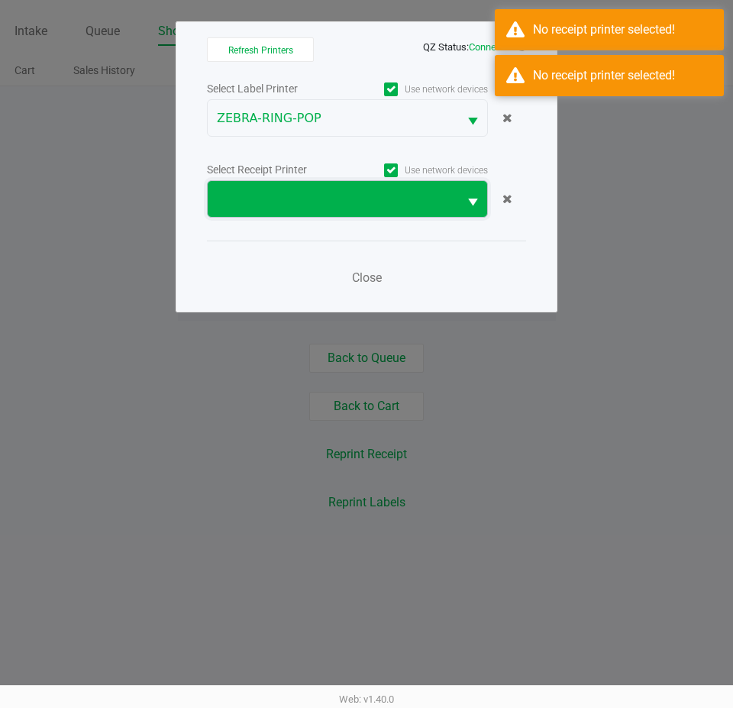
click at [260, 214] on span at bounding box center [333, 199] width 251 height 36
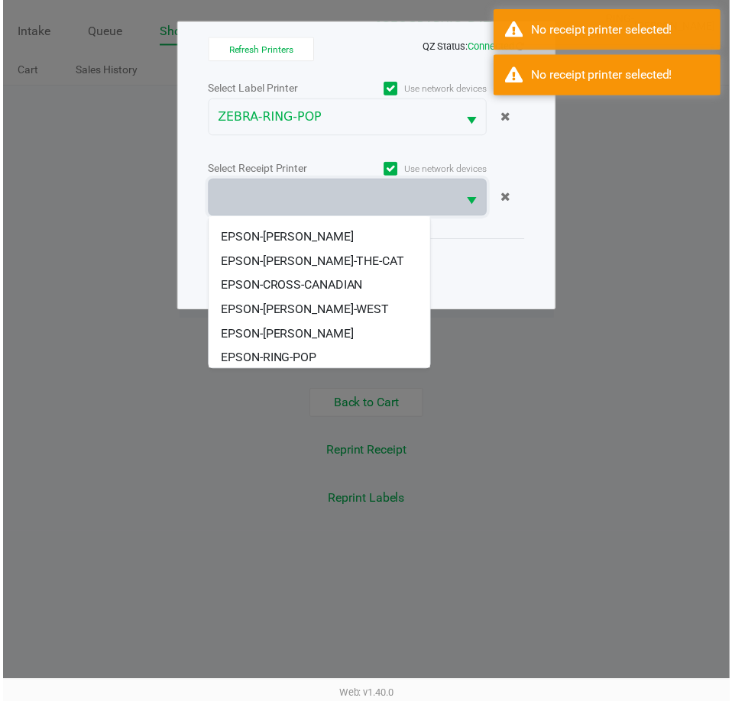
scroll to position [92, 0]
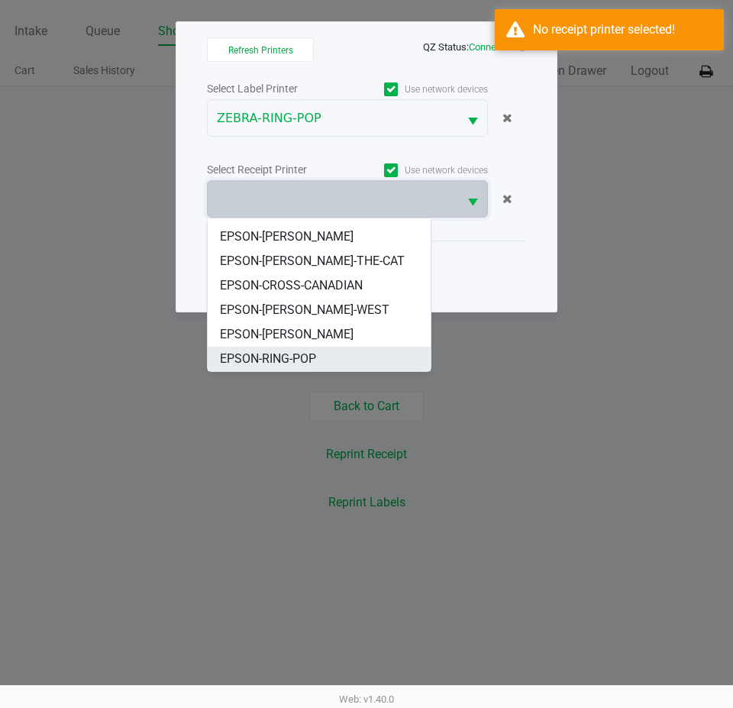
click at [335, 353] on li "EPSON-RING-POP" at bounding box center [319, 359] width 223 height 24
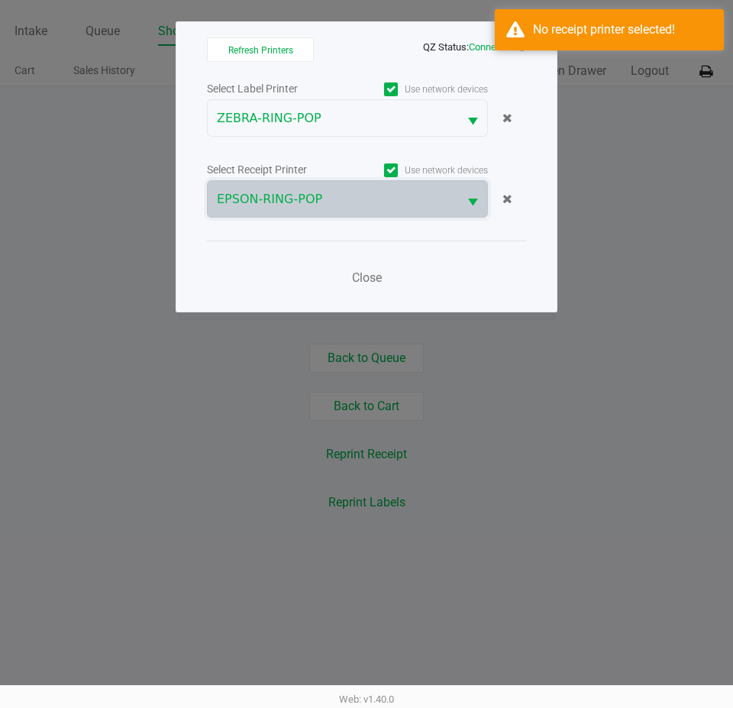
click at [410, 324] on ngb-modal-window "Refresh Printers QZ Status: Connected Select Label Printer Use network devices …" at bounding box center [366, 354] width 733 height 708
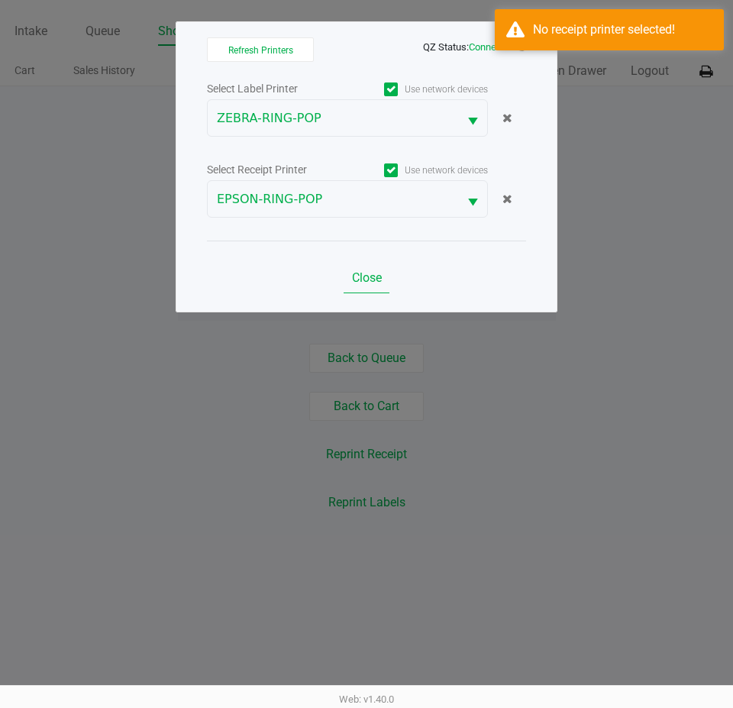
drag, startPoint x: 334, startPoint y: 270, endPoint x: 349, endPoint y: 272, distance: 15.4
click at [337, 268] on div "Close" at bounding box center [366, 269] width 319 height 56
click at [357, 275] on span "Close" at bounding box center [367, 277] width 30 height 15
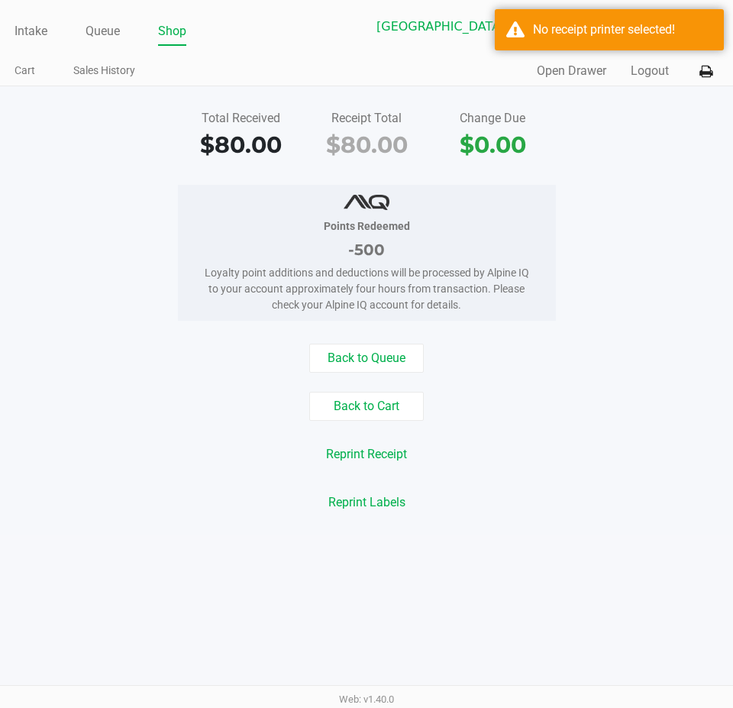
drag, startPoint x: 637, startPoint y: 299, endPoint x: 656, endPoint y: 142, distance: 157.7
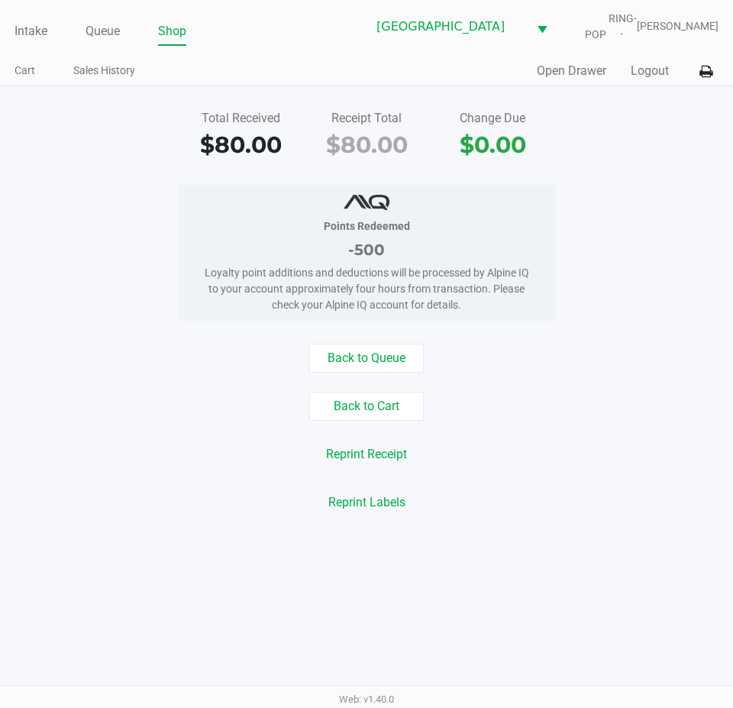
click at [140, 477] on div "Back to Queue Back to Cart Reprint Receipt Reprint Labels" at bounding box center [367, 430] width 756 height 173
click at [355, 464] on button "Reprint Receipt" at bounding box center [366, 454] width 101 height 29
click at [634, 247] on div "Points Redeemed -500 Loyalty point additions and deductions will be processed b…" at bounding box center [367, 253] width 756 height 136
click at [655, 99] on div "Total Received $80.00 Receipt Total $80.00 Change Due $0.00 Points Redeemed -50…" at bounding box center [366, 310] width 733 height 449
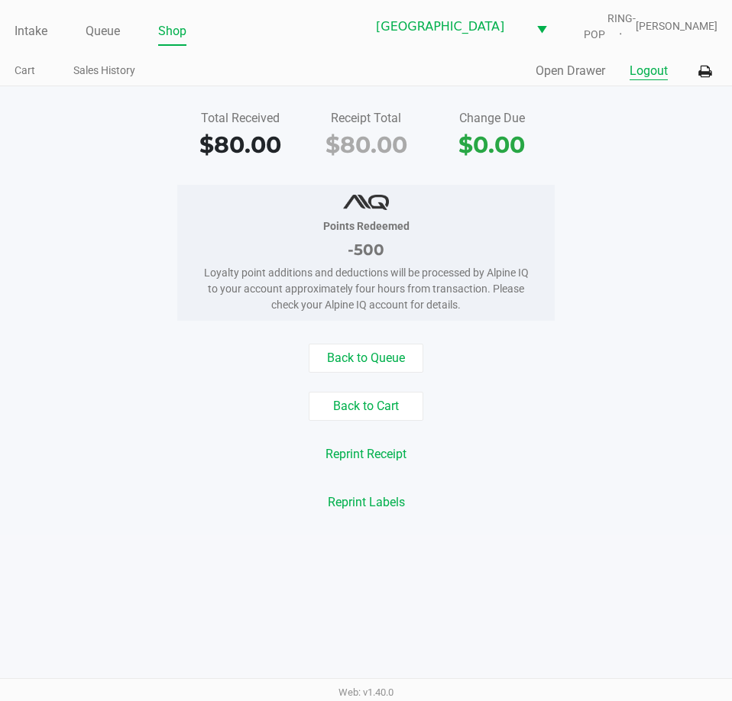
click at [643, 70] on button "Logout" at bounding box center [648, 71] width 38 height 18
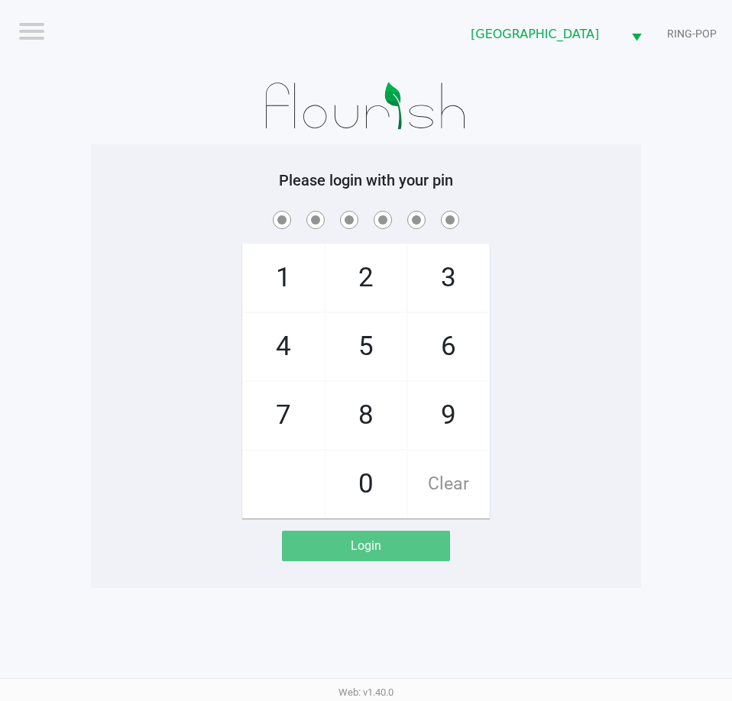
drag, startPoint x: 647, startPoint y: 316, endPoint x: 664, endPoint y: 293, distance: 28.4
click at [651, 314] on app-pos-login-wrapper "Logout Orange Park WC RING-POP Please login with your pin 1 4 7 2 5 8 0 3 6 9 C…" at bounding box center [366, 294] width 732 height 588
checkbox input "true"
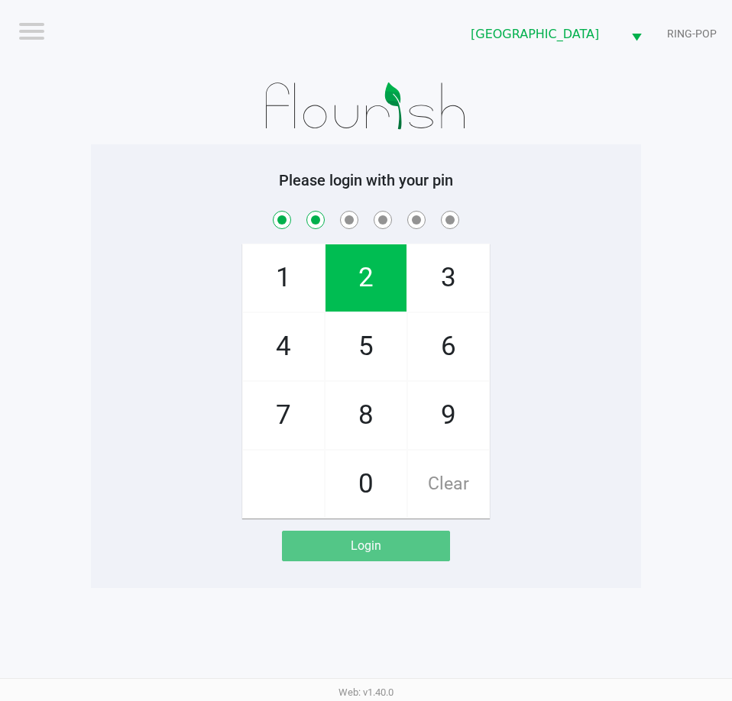
checkbox input "true"
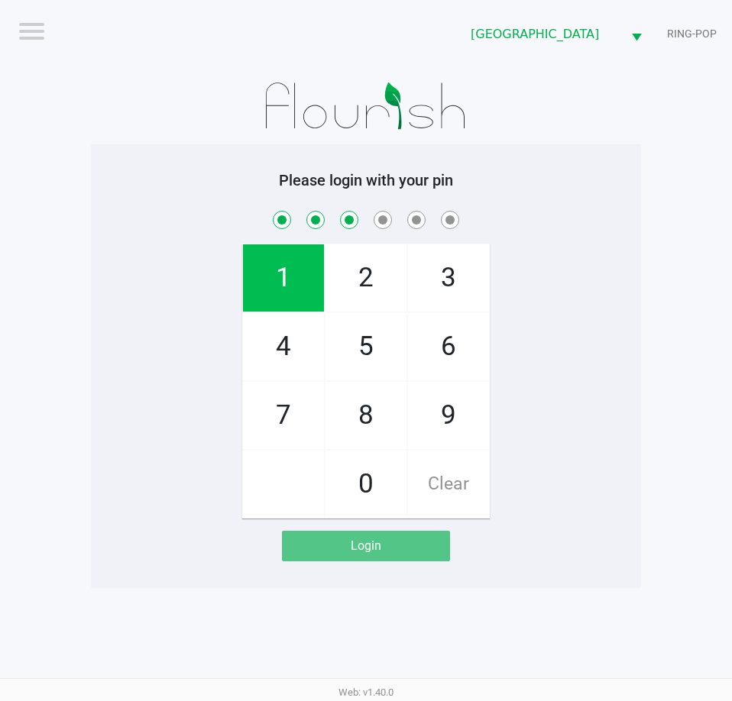
checkbox input "true"
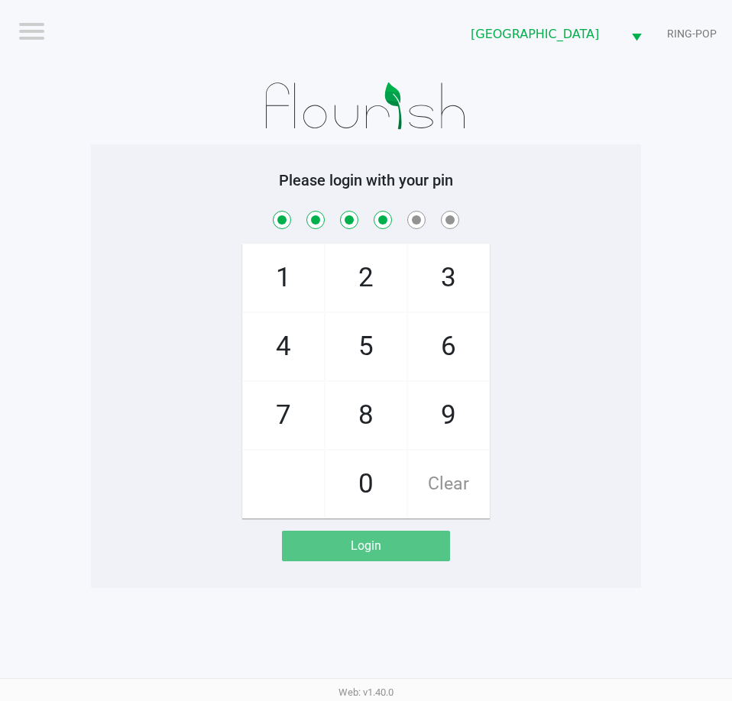
checkbox input "true"
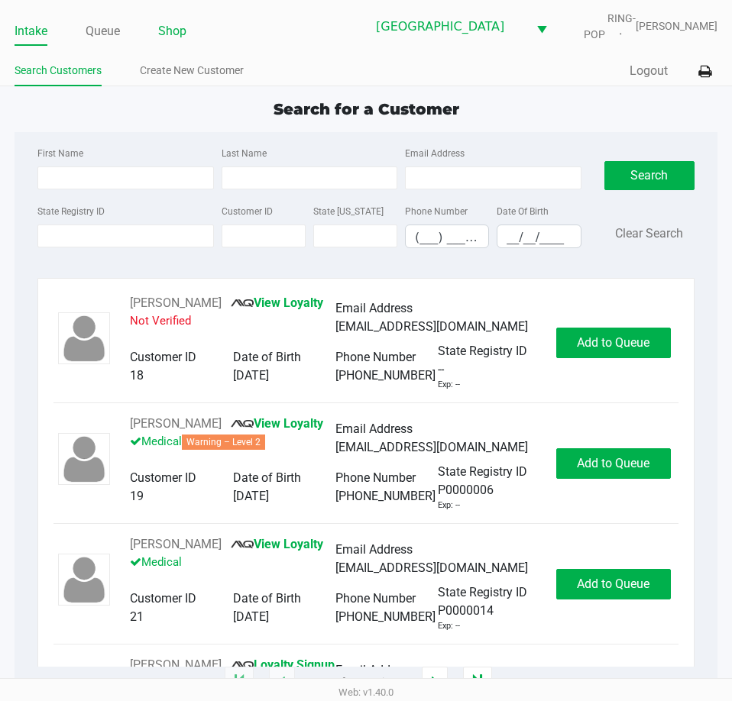
click at [183, 30] on link "Shop" at bounding box center [172, 31] width 28 height 21
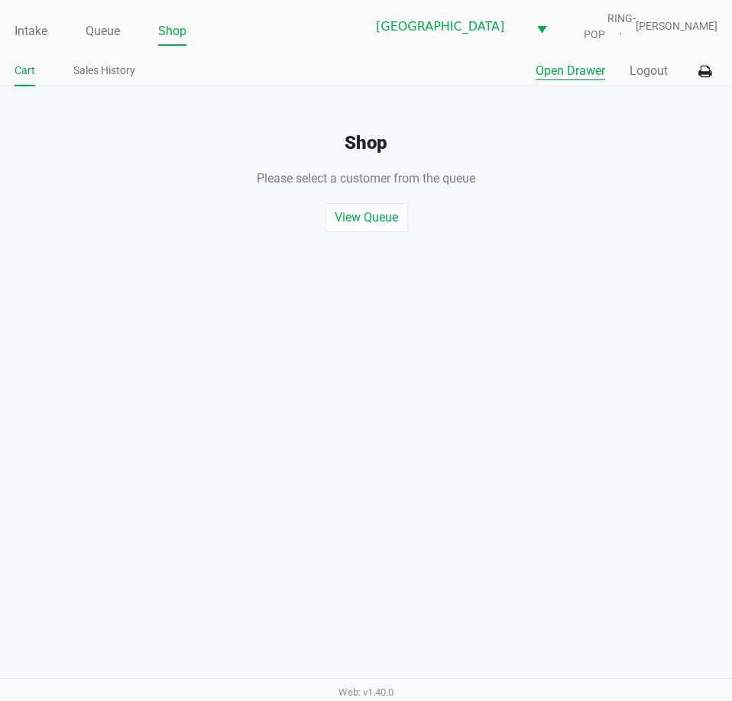
click at [559, 69] on button "Open Drawer" at bounding box center [569, 71] width 69 height 18
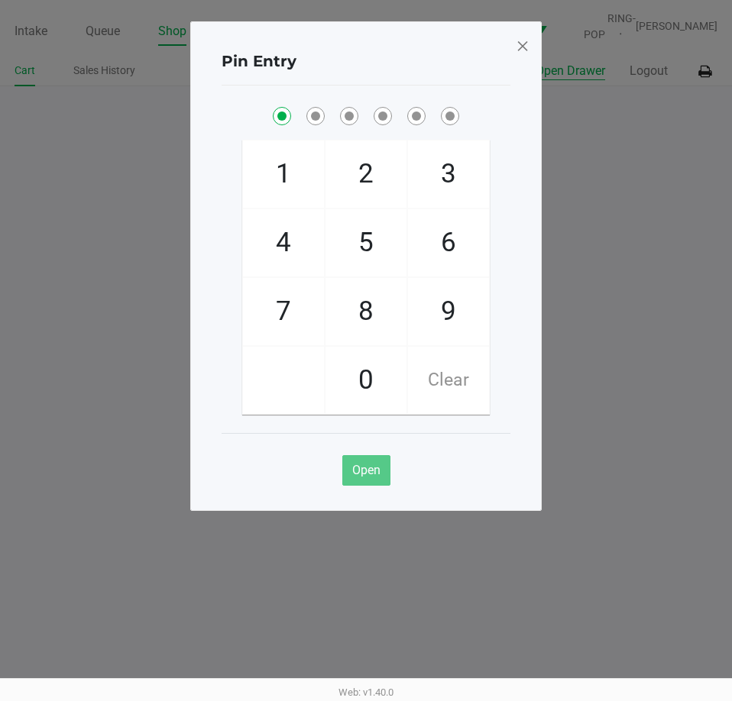
checkbox input "true"
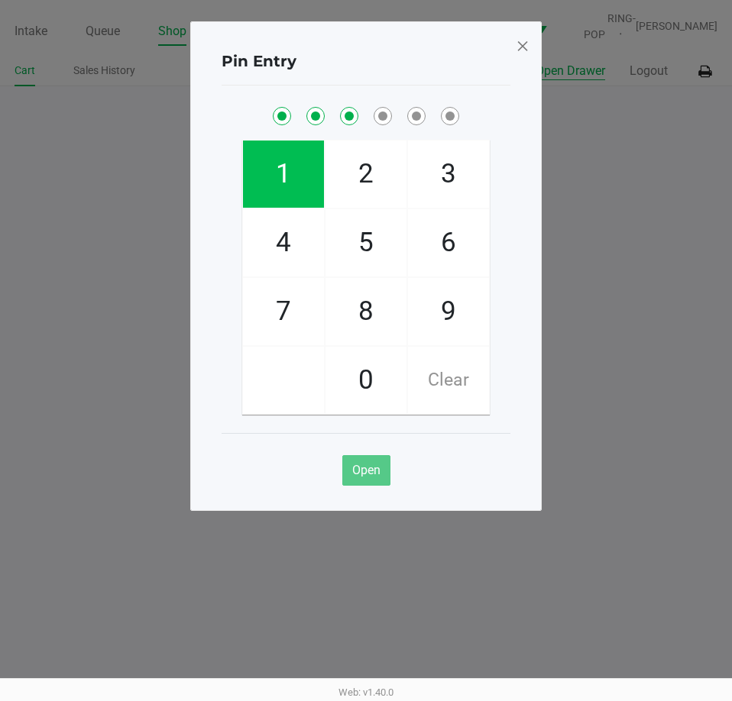
checkbox input "true"
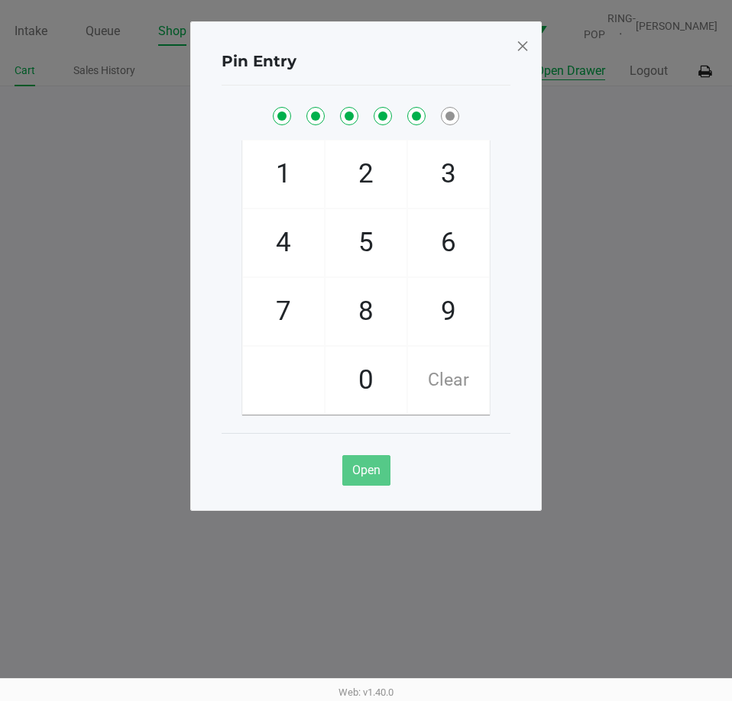
checkbox input "true"
click at [529, 50] on div "Pin Entry 1 4 7 2 5 8 0 3 6 9 Clear Open" at bounding box center [365, 266] width 351 height 490
click at [525, 49] on span at bounding box center [523, 46] width 14 height 24
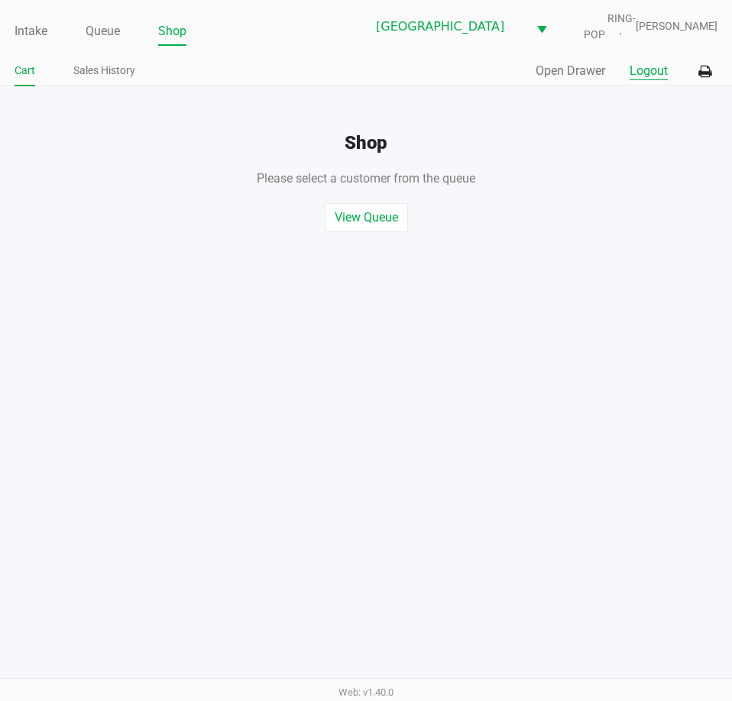
click at [641, 76] on button "Logout" at bounding box center [648, 71] width 38 height 18
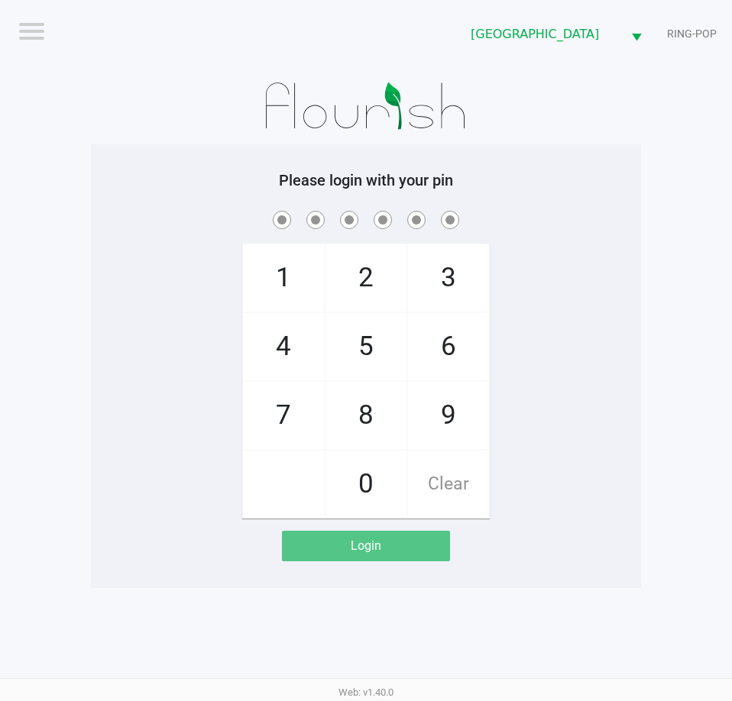
drag, startPoint x: 48, startPoint y: 5, endPoint x: 42, endPoint y: 18, distance: 13.7
click at [47, 10] on nav "Logout" at bounding box center [177, 8] width 354 height 17
click at [40, 21] on input "checkbox" at bounding box center [30, 30] width 31 height 24
checkbox input "true"
click at [55, 69] on li "Logout" at bounding box center [65, 69] width 92 height 50
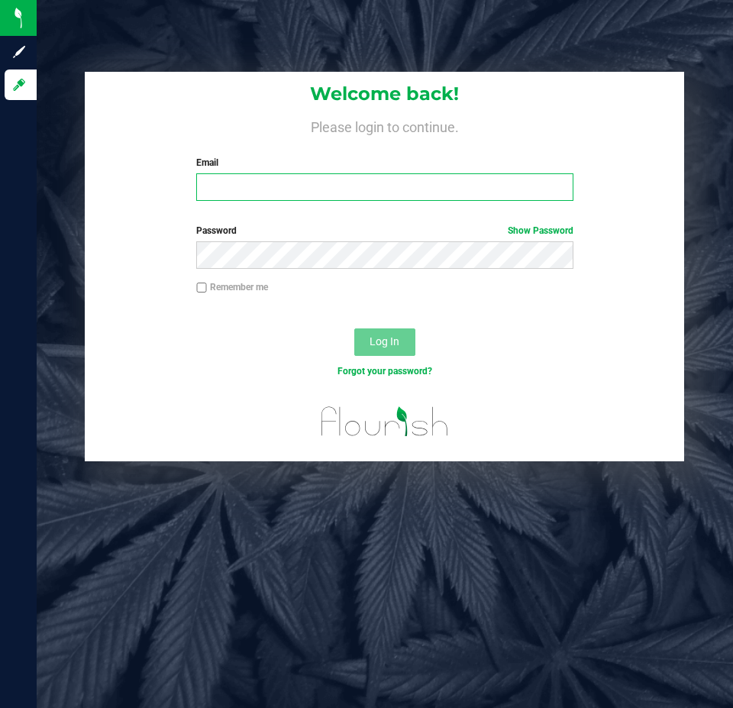
click at [354, 186] on input "Email" at bounding box center [384, 186] width 377 height 27
type input "awebster@liveparallel.com"
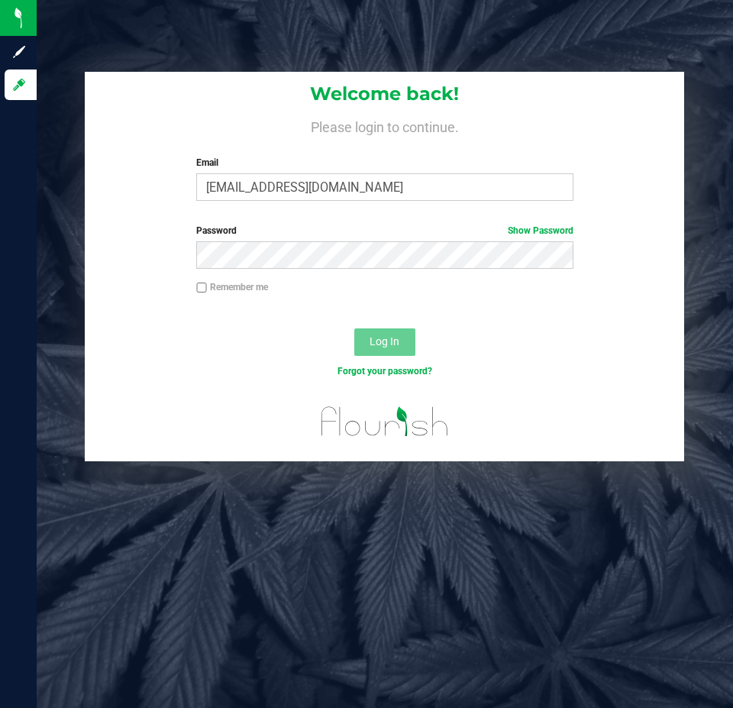
click at [474, 237] on label "Password Show Password" at bounding box center [384, 231] width 377 height 14
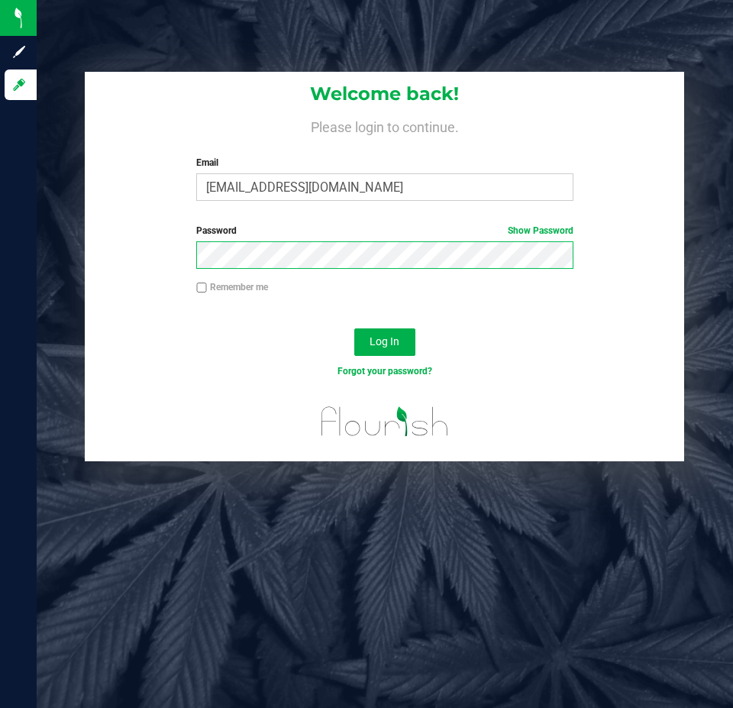
click at [354, 328] on button "Log In" at bounding box center [384, 341] width 61 height 27
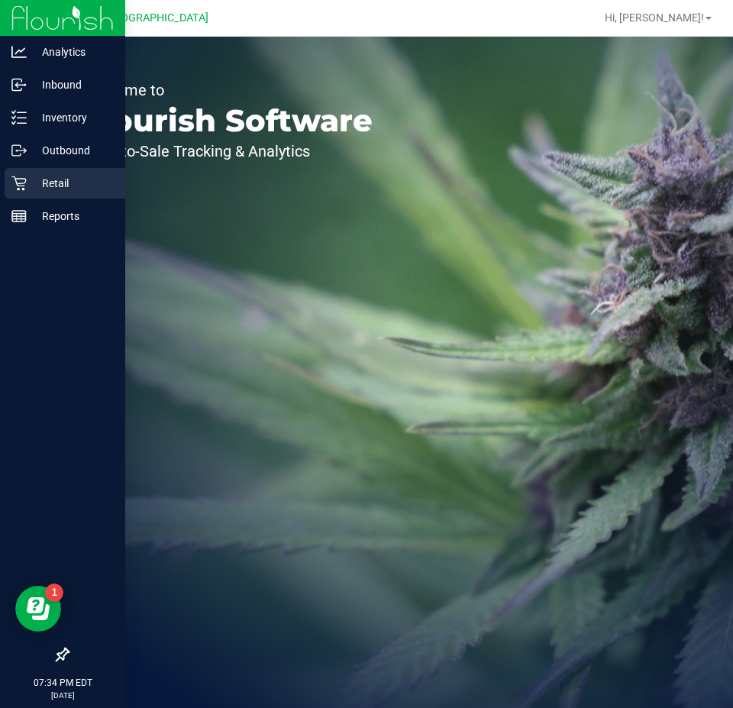
click at [39, 192] on div "Retail" at bounding box center [65, 183] width 121 height 31
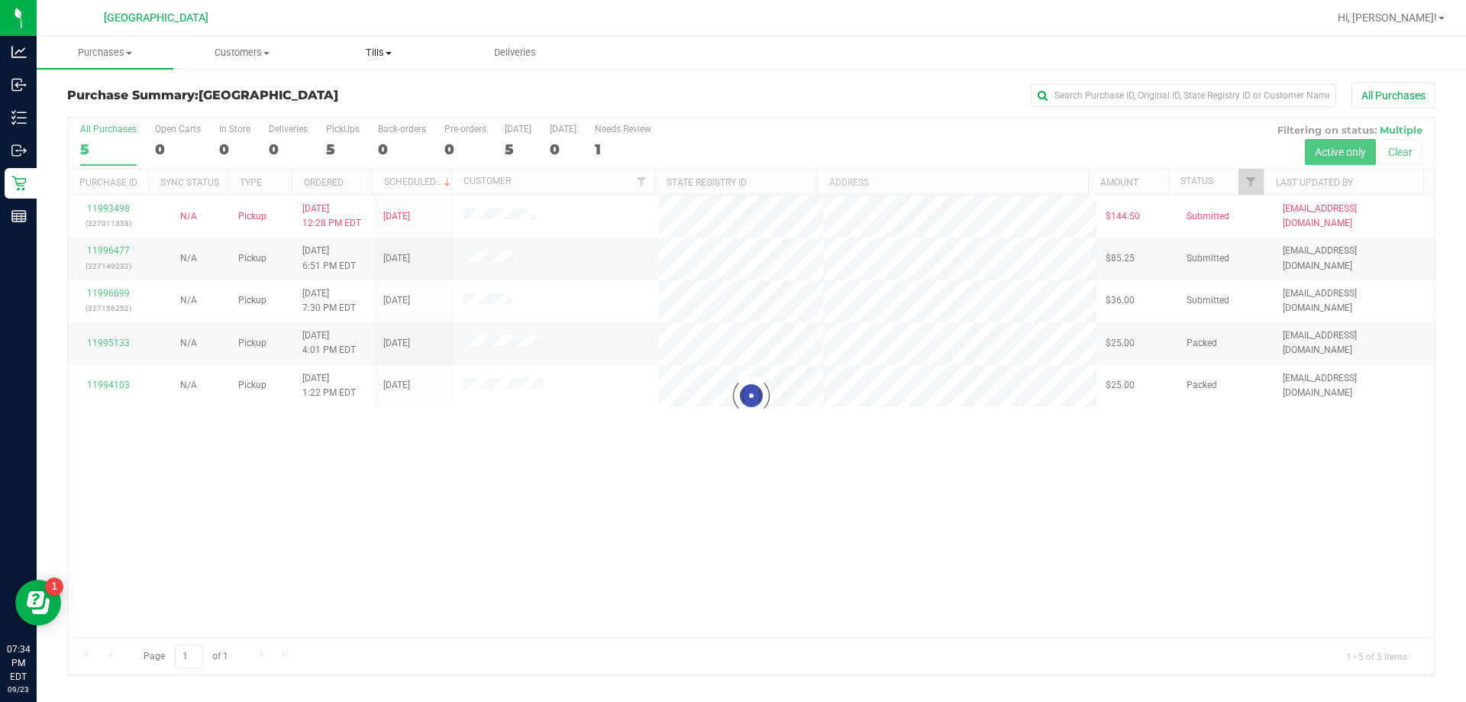
click at [380, 46] on span "Tills" at bounding box center [378, 53] width 135 height 14
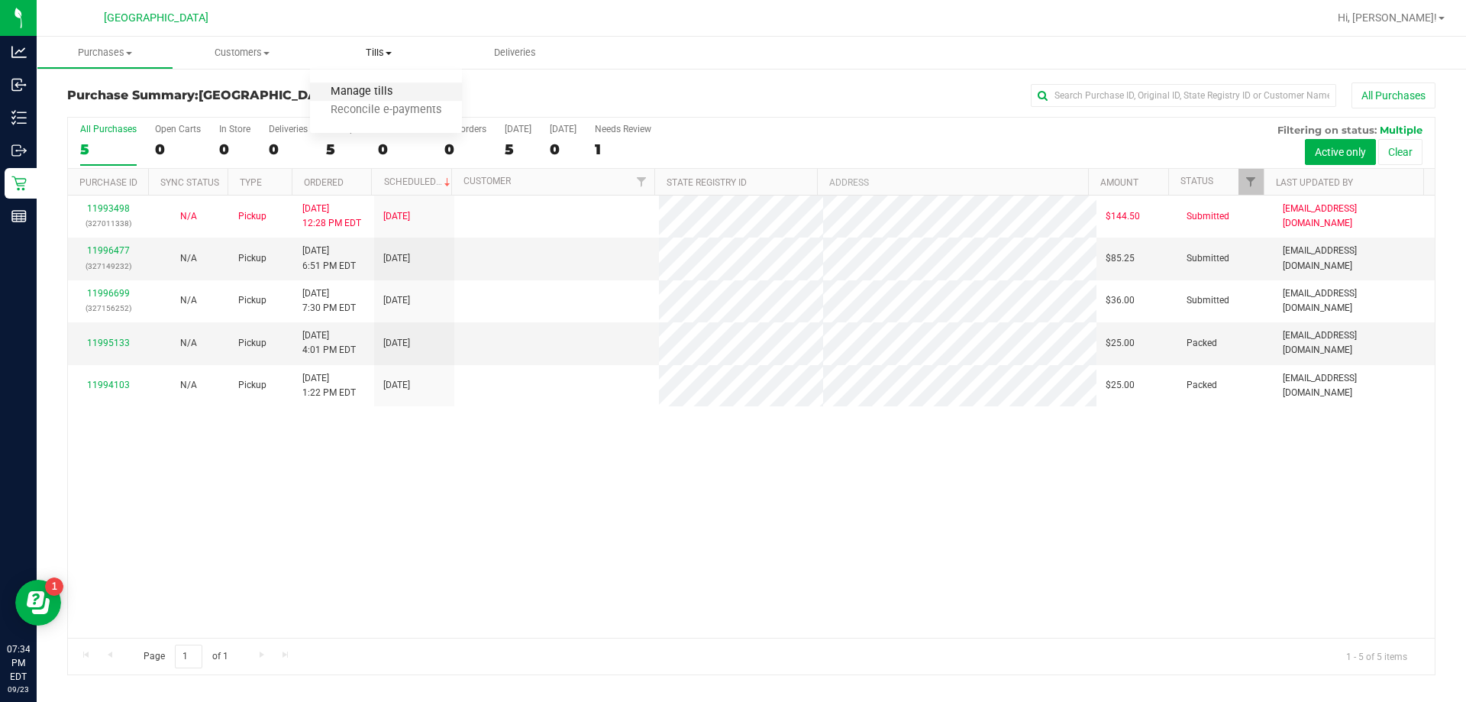
click at [335, 97] on span "Manage tills" at bounding box center [361, 92] width 103 height 13
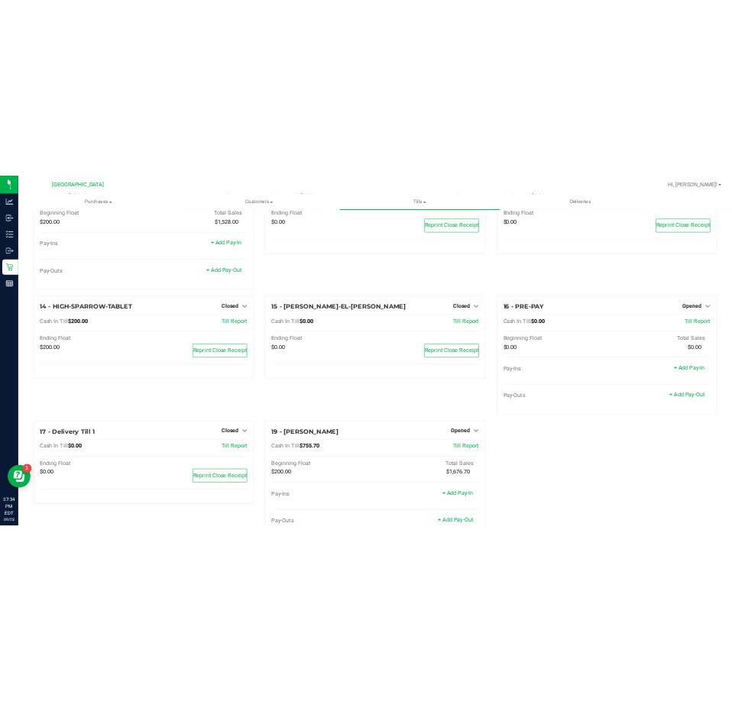
scroll to position [831, 0]
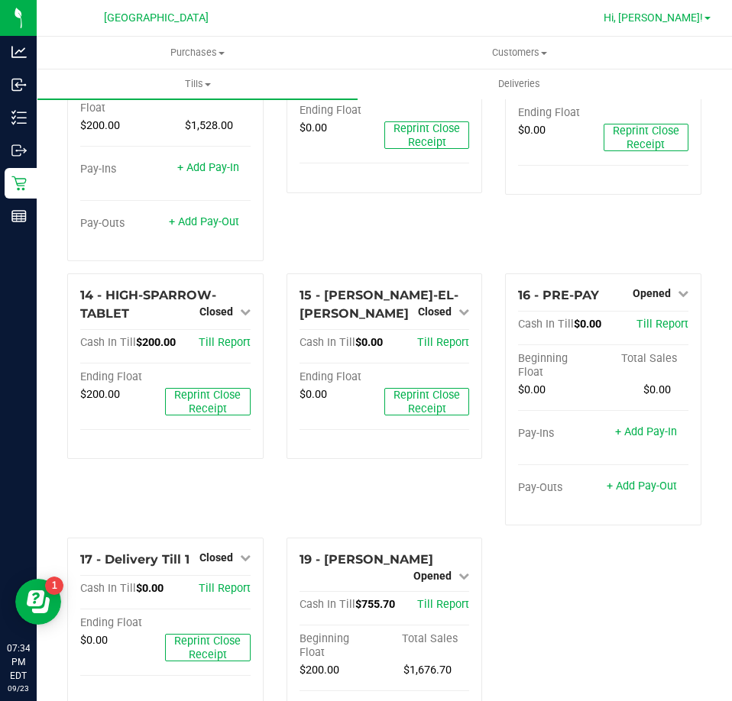
click at [687, 13] on span "Hi, [PERSON_NAME]!" at bounding box center [652, 17] width 99 height 12
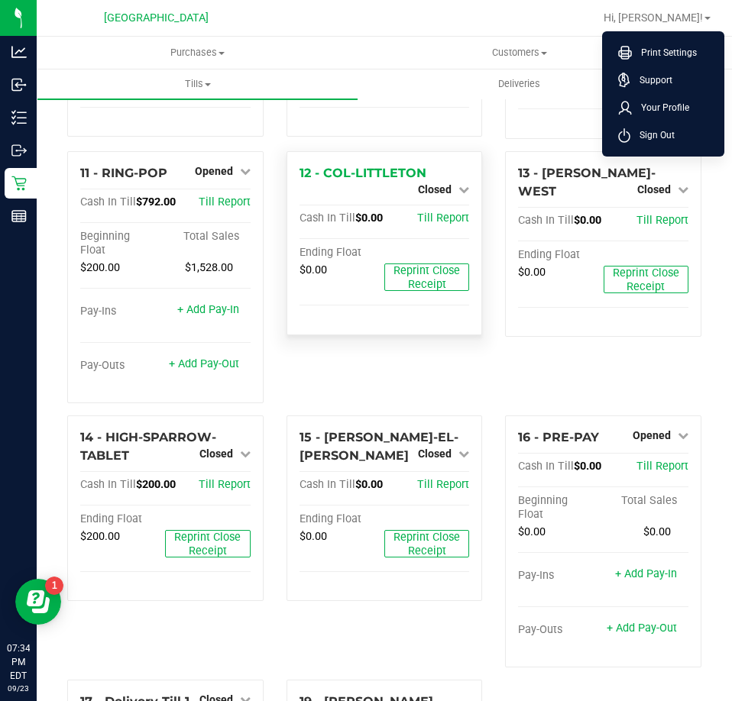
scroll to position [664, 0]
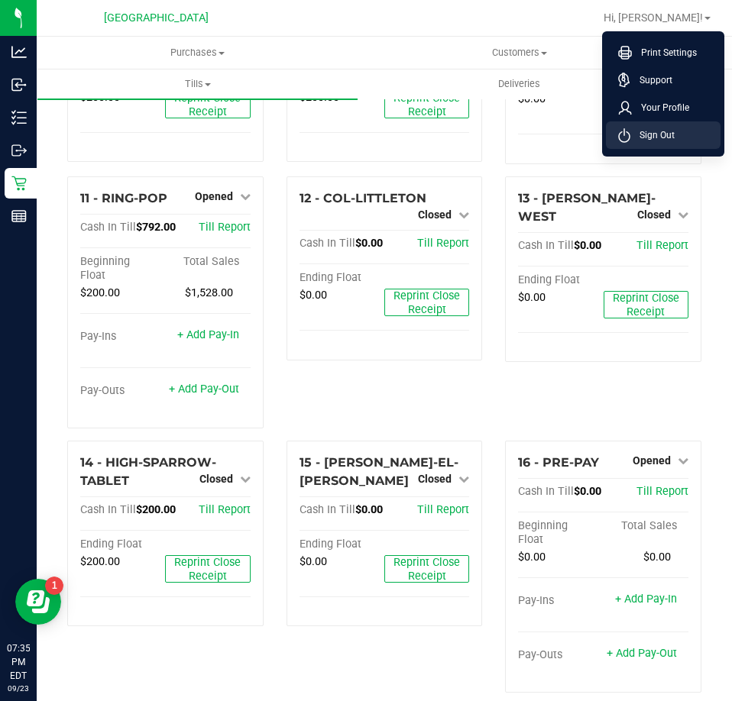
click at [661, 130] on span "Sign Out" at bounding box center [652, 135] width 44 height 15
